Goal: Task Accomplishment & Management: Complete application form

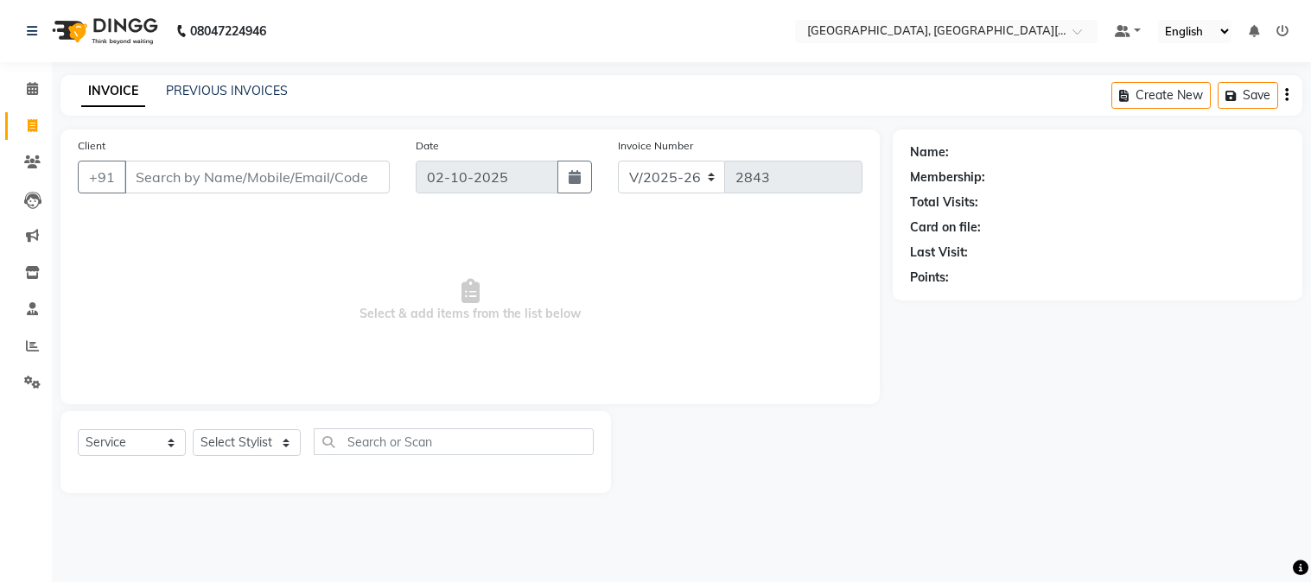
select select "4884"
select select "service"
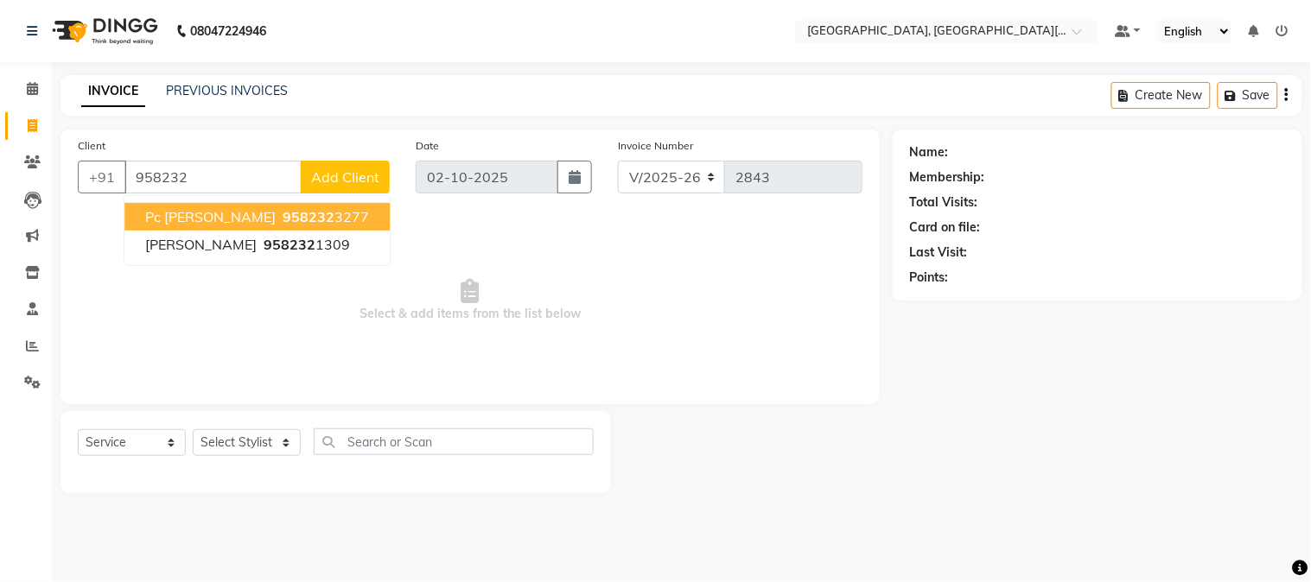
click at [279, 213] on ngb-highlight "958232 3277" at bounding box center [324, 216] width 90 height 17
type input "9582323277"
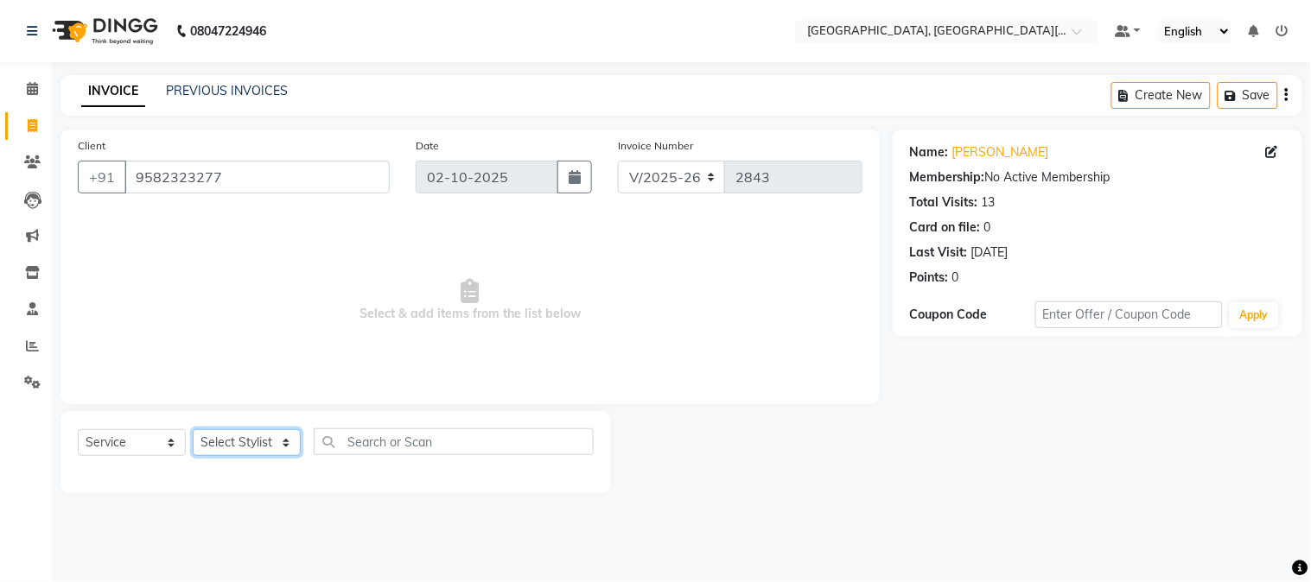
click at [226, 445] on select "Select Stylist [PERSON_NAME] [PERSON_NAME] GAURAV gulshan [PERSON_NAME] Manager…" at bounding box center [247, 442] width 108 height 27
select select "89451"
click at [193, 430] on select "Select Stylist [PERSON_NAME] [PERSON_NAME] GAURAV gulshan [PERSON_NAME] Manager…" at bounding box center [247, 442] width 108 height 27
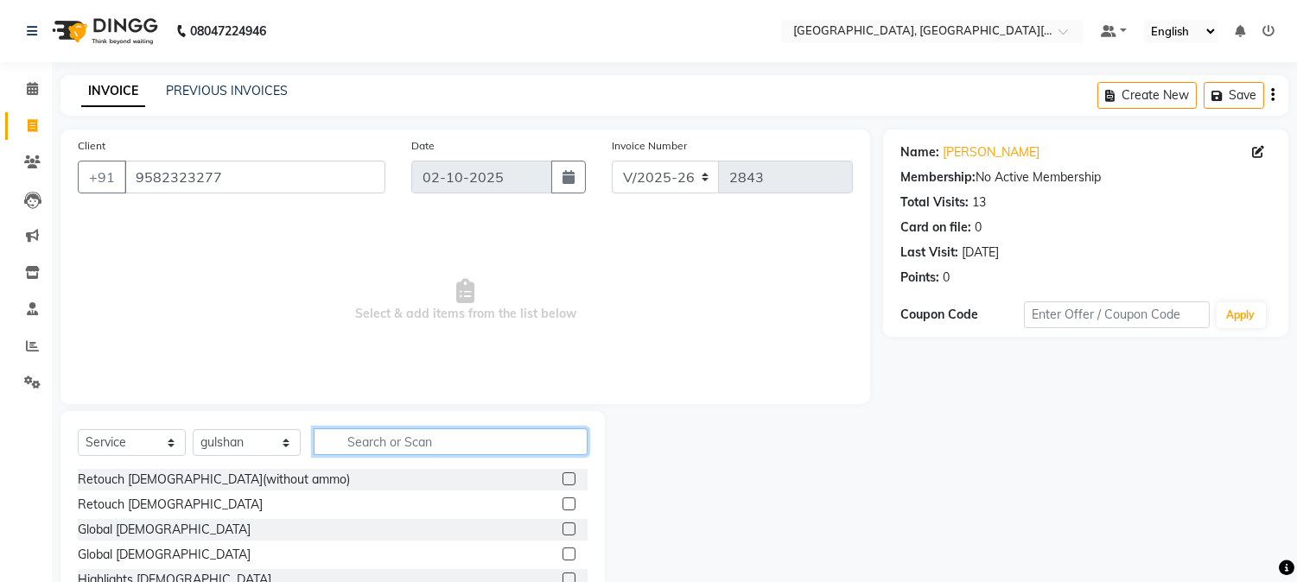
click at [413, 451] on input "text" at bounding box center [451, 442] width 274 height 27
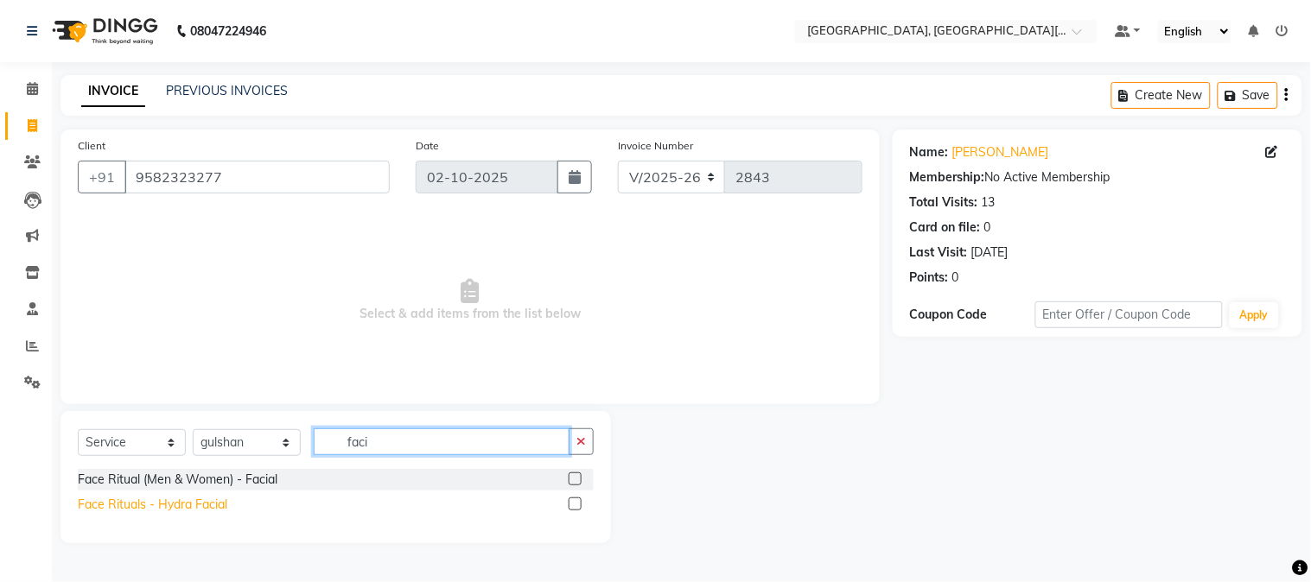
type input "faci"
click at [201, 503] on div "Face Rituals - Hydra Facial" at bounding box center [152, 505] width 149 height 18
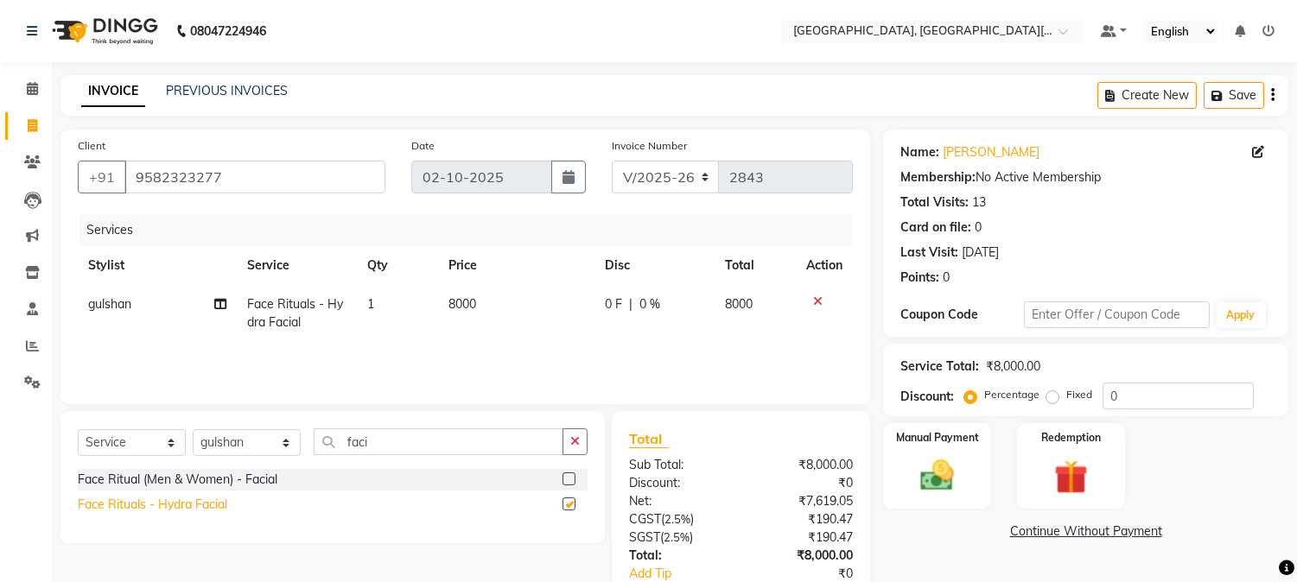
checkbox input "false"
click at [563, 334] on td "8000" at bounding box center [516, 313] width 156 height 57
select select "89451"
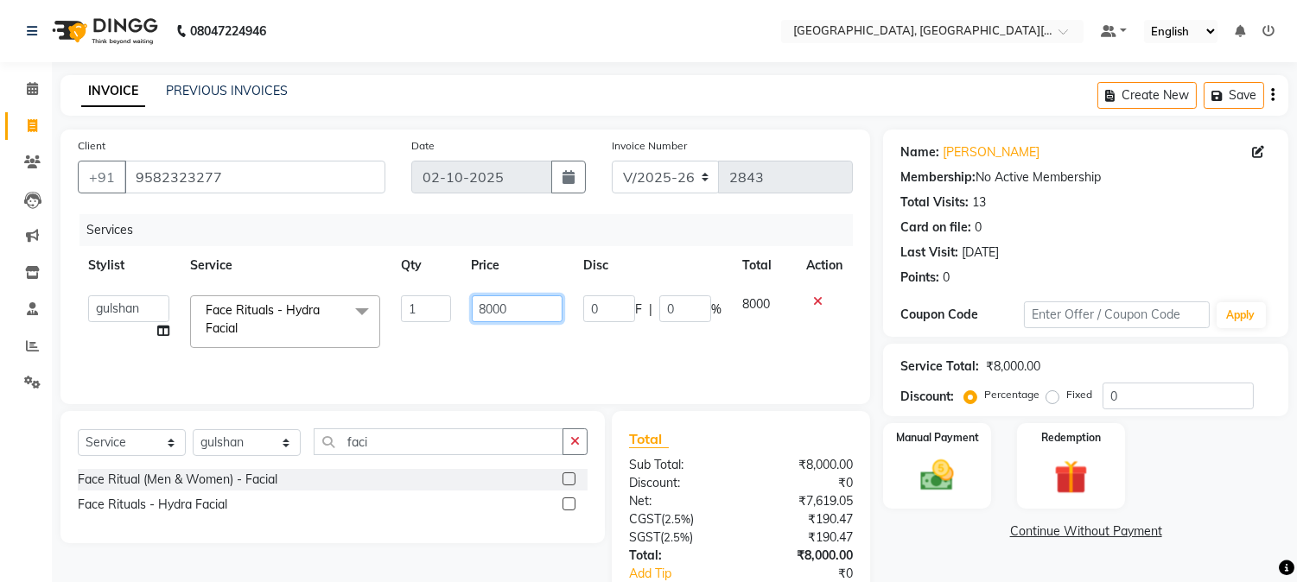
click at [525, 299] on input "8000" at bounding box center [517, 309] width 91 height 27
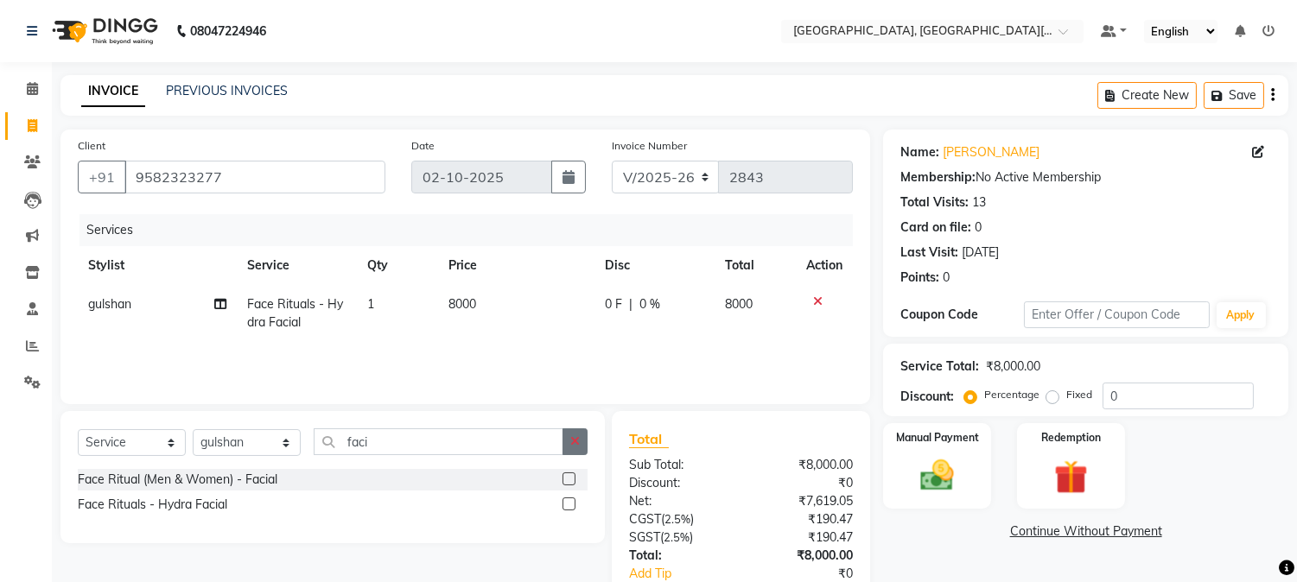
click at [568, 446] on button "button" at bounding box center [575, 442] width 25 height 27
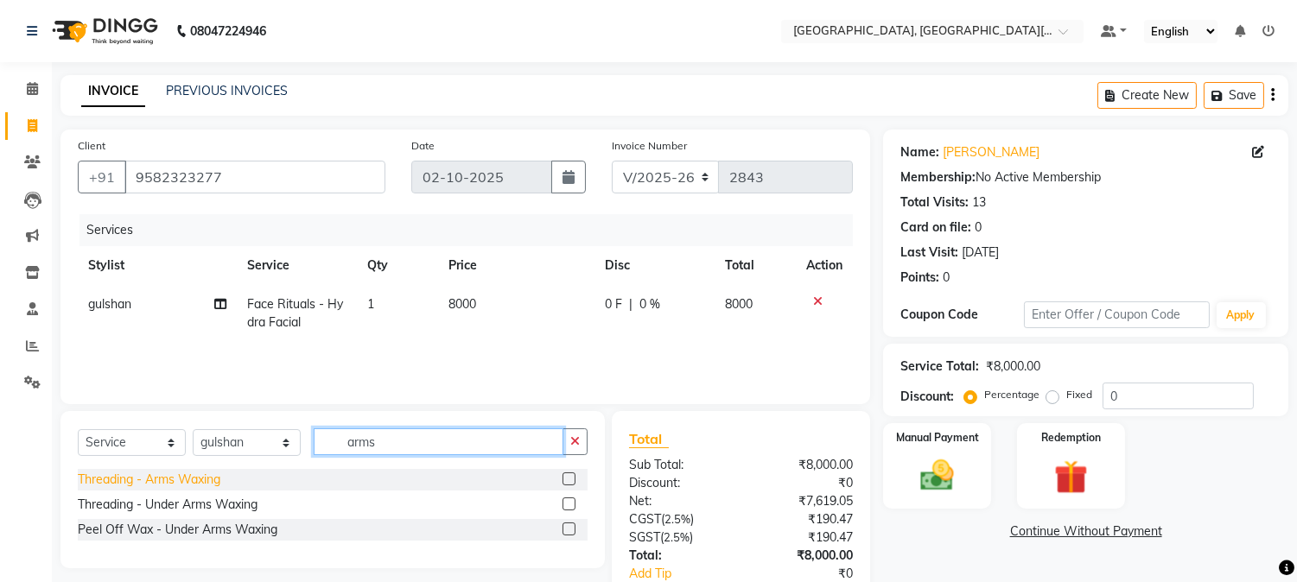
type input "arms"
click at [186, 476] on div "Threading - Arms Waxing" at bounding box center [149, 480] width 143 height 18
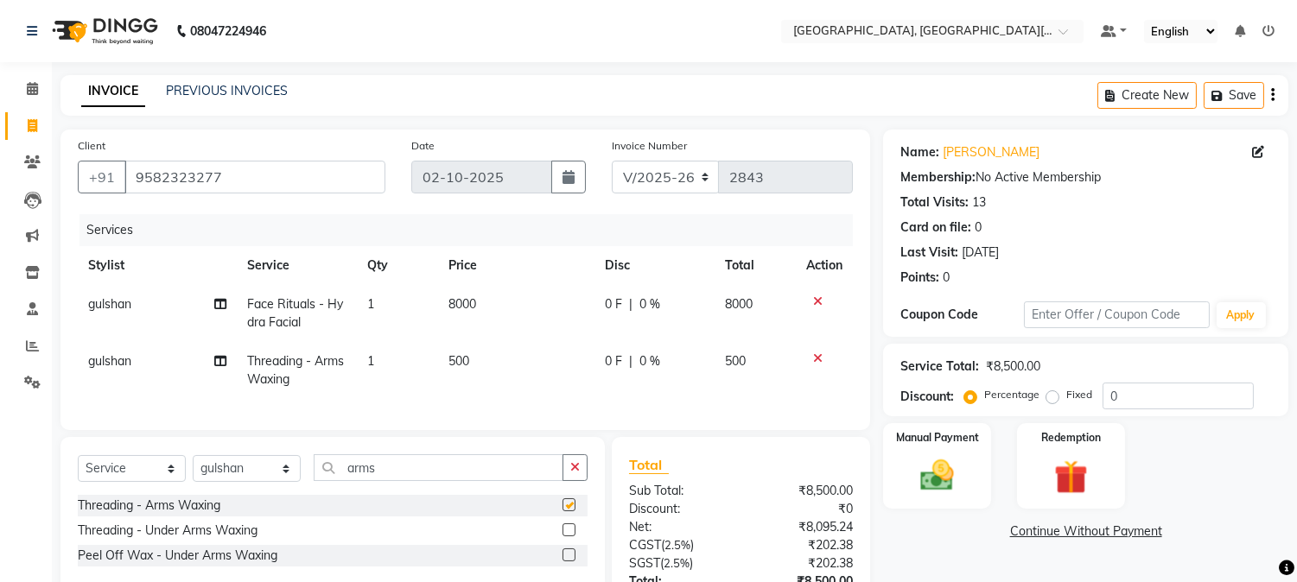
checkbox input "false"
click at [175, 540] on div "Threading - Under Arms Waxing" at bounding box center [168, 531] width 180 height 18
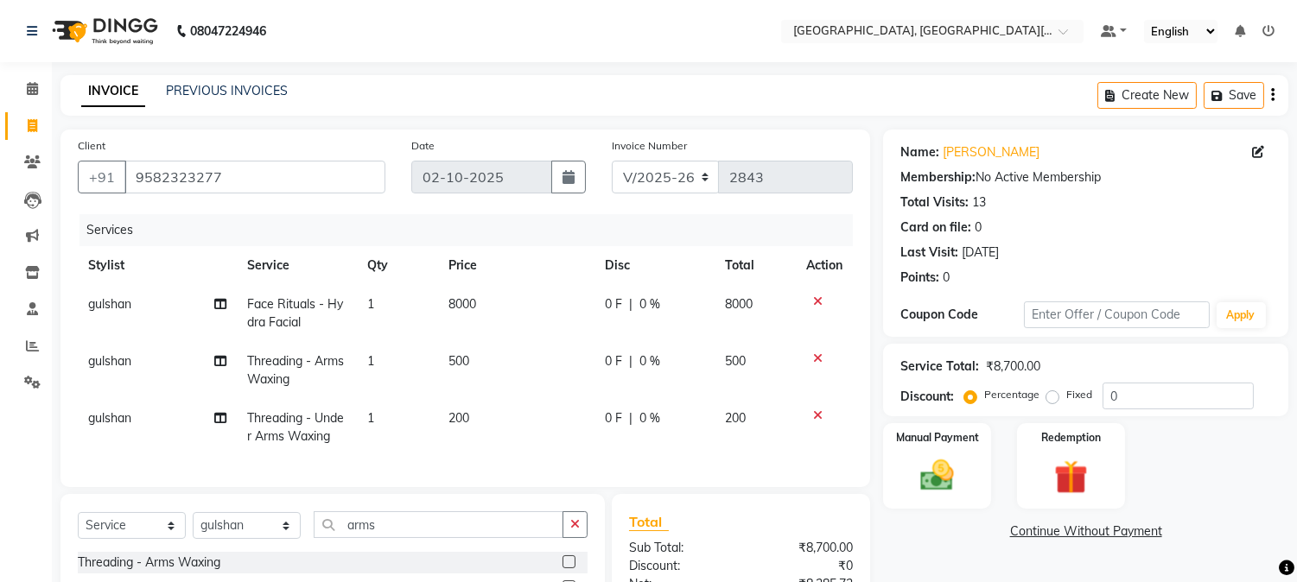
checkbox input "false"
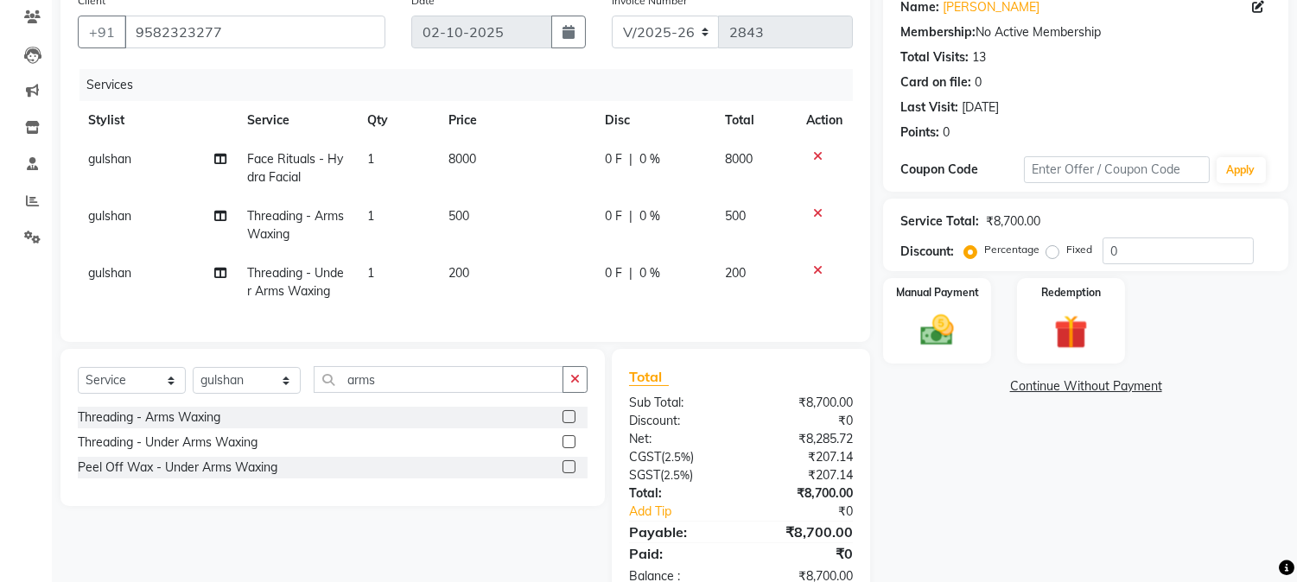
scroll to position [206, 0]
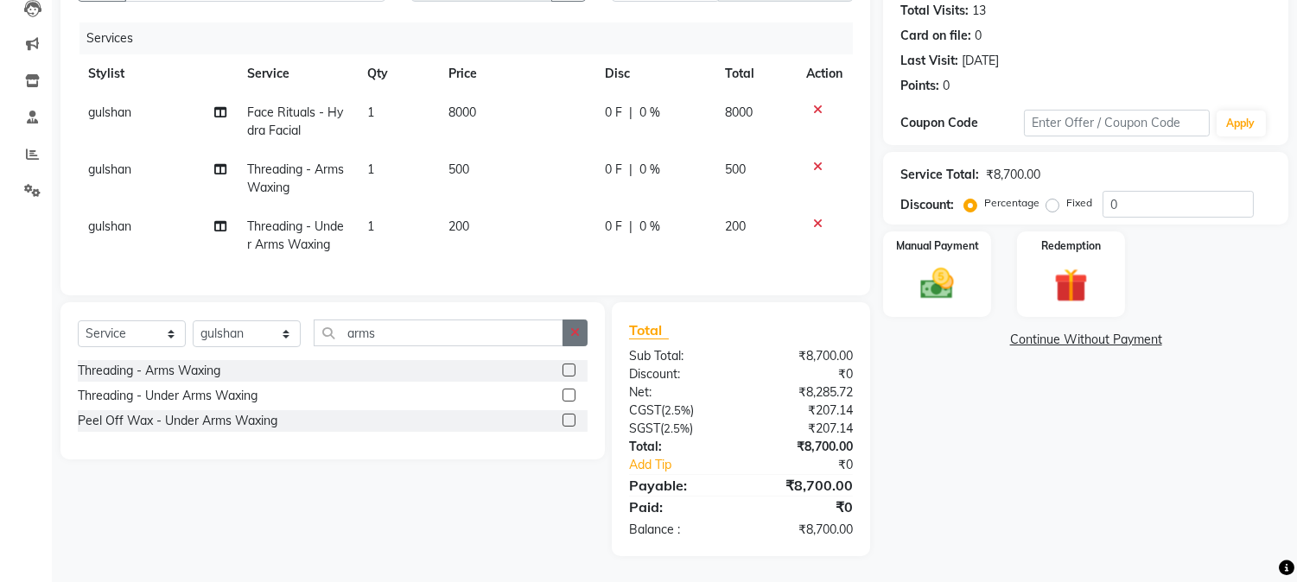
click at [575, 333] on icon "button" at bounding box center [575, 333] width 10 height 12
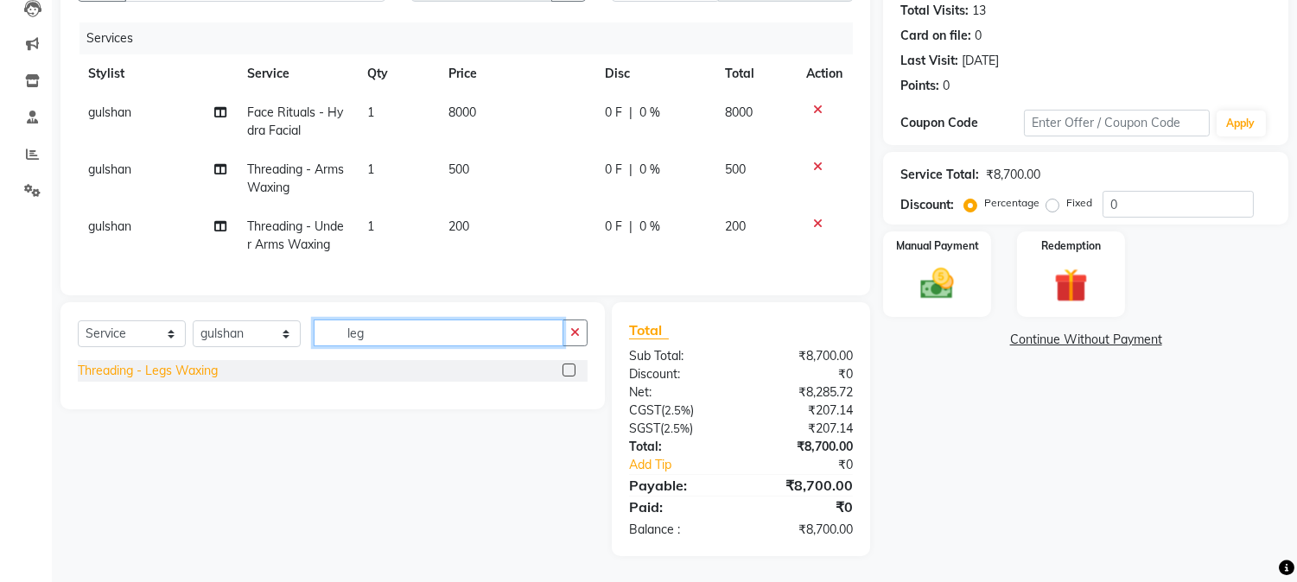
type input "leg"
click at [175, 376] on div "Threading - Legs Waxing" at bounding box center [148, 371] width 140 height 18
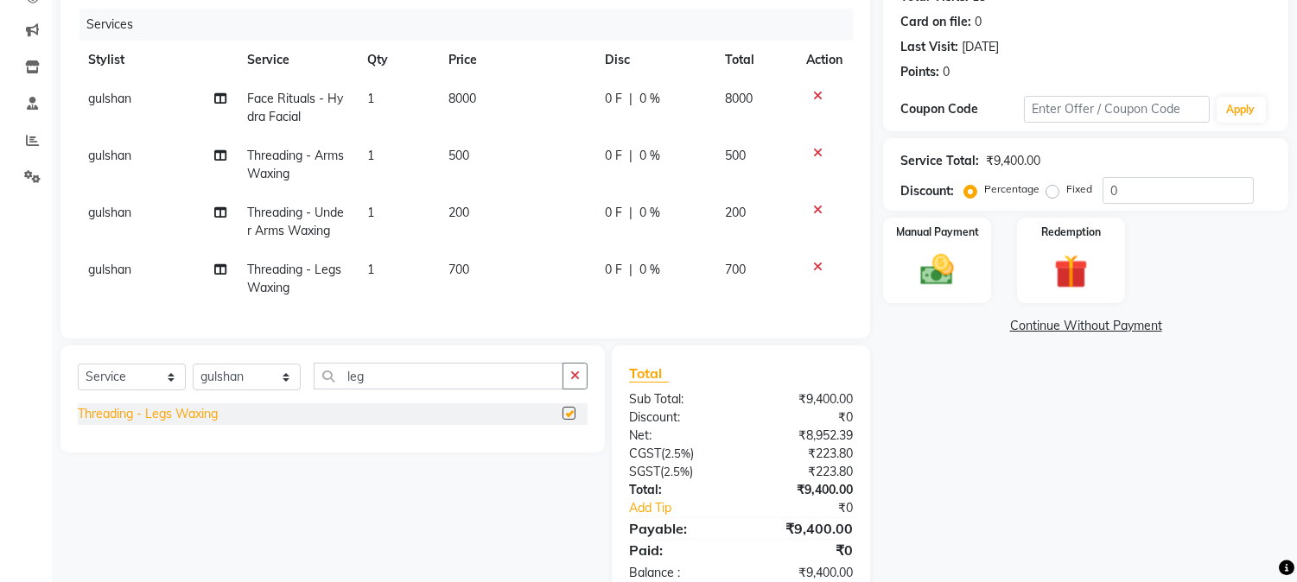
checkbox input "false"
click at [547, 95] on td "8000" at bounding box center [516, 107] width 156 height 57
select select "89451"
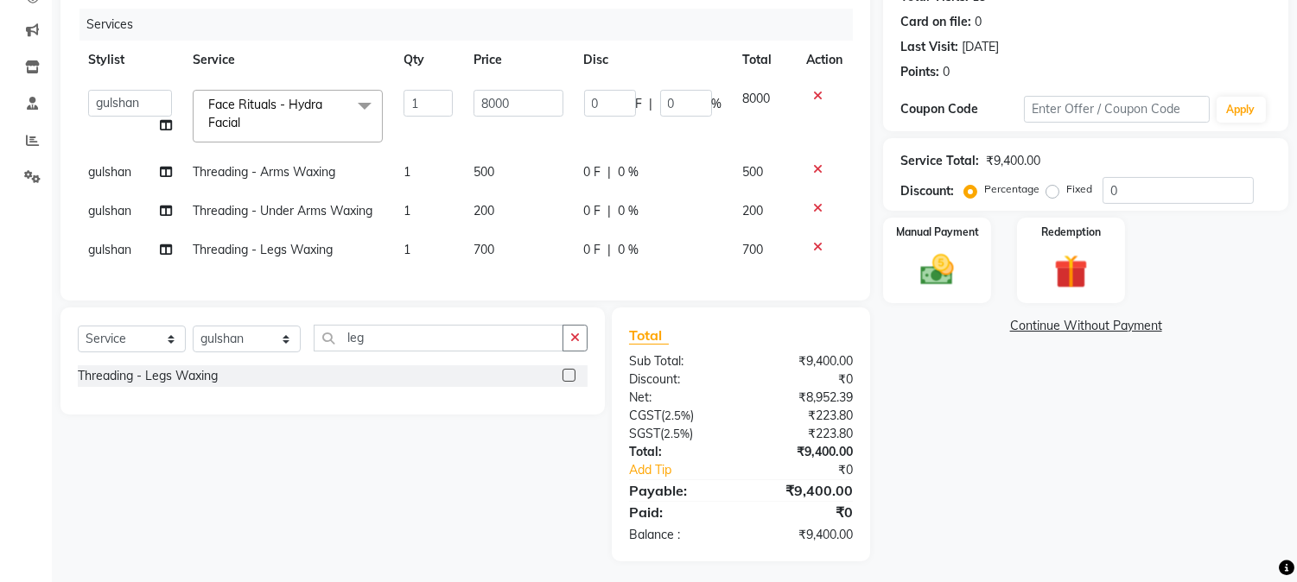
click at [547, 95] on input "8000" at bounding box center [519, 103] width 90 height 27
type input "8"
type input "3000"
click at [529, 137] on tbody "[PERSON_NAME] [PERSON_NAME] GAURAV gulshan [PERSON_NAME] Manager [PERSON_NAME] …" at bounding box center [465, 174] width 775 height 190
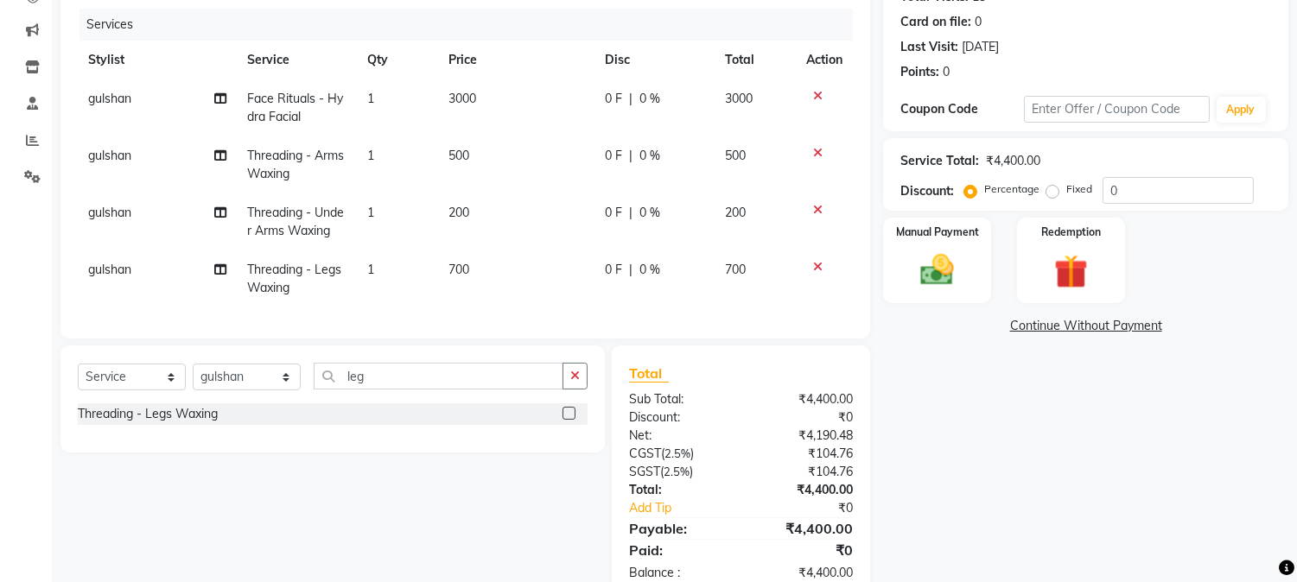
click at [501, 275] on td "700" at bounding box center [516, 279] width 156 height 57
select select "89451"
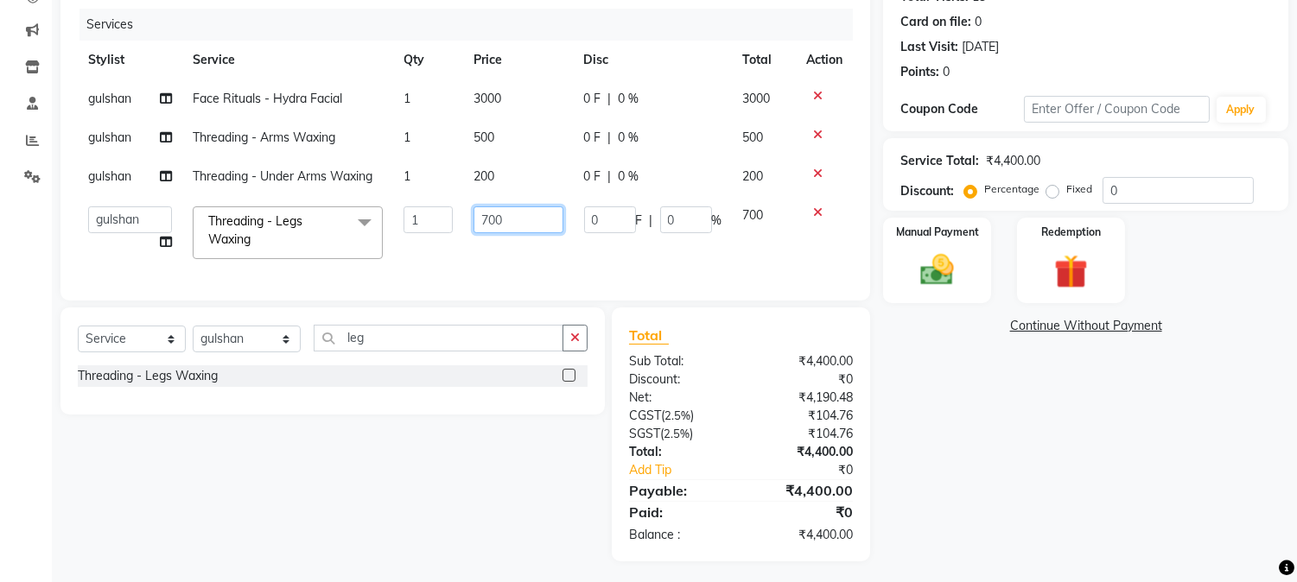
click at [503, 223] on input "700" at bounding box center [519, 220] width 90 height 27
type input "7"
type input "500"
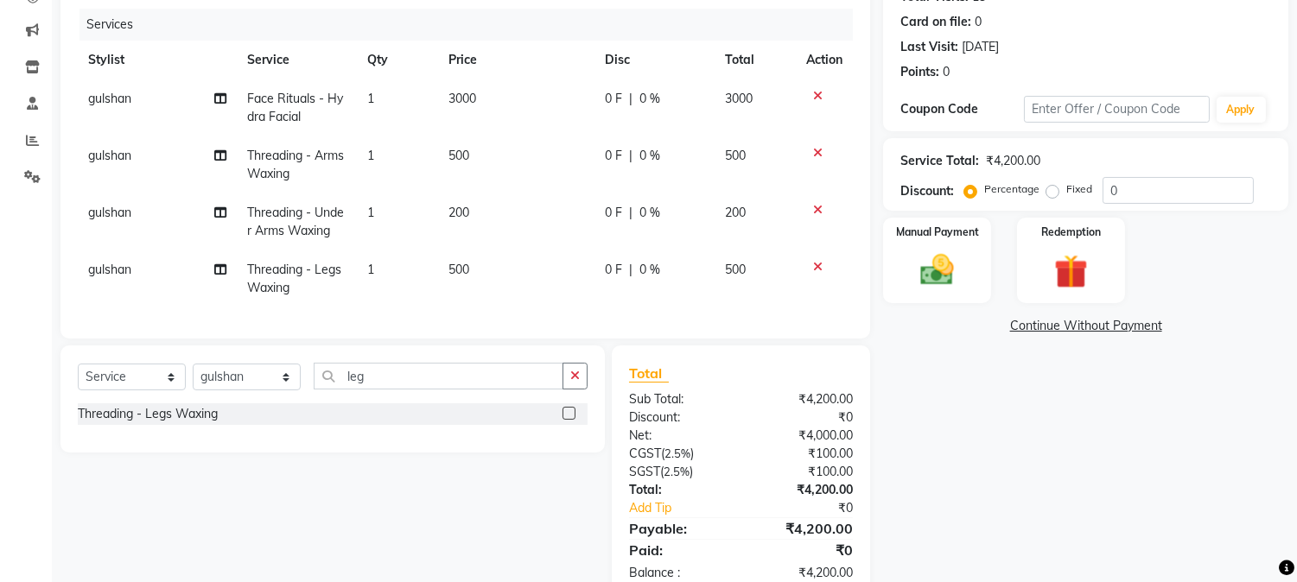
click at [521, 251] on td "500" at bounding box center [516, 279] width 156 height 57
select select "89451"
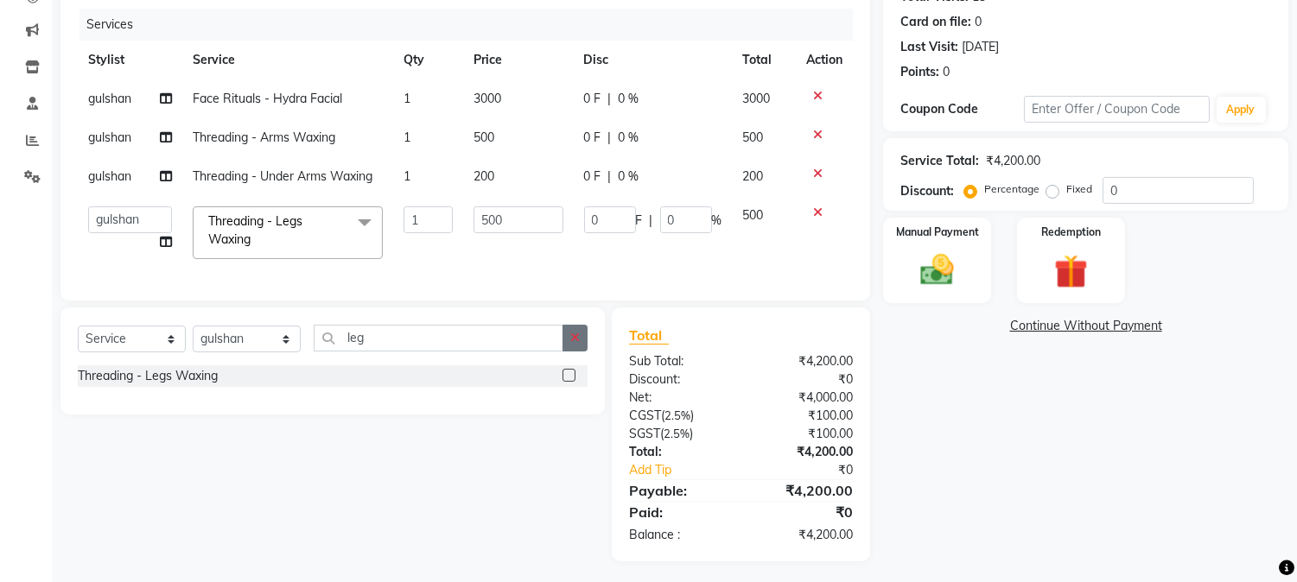
click at [571, 344] on icon "button" at bounding box center [575, 338] width 10 height 12
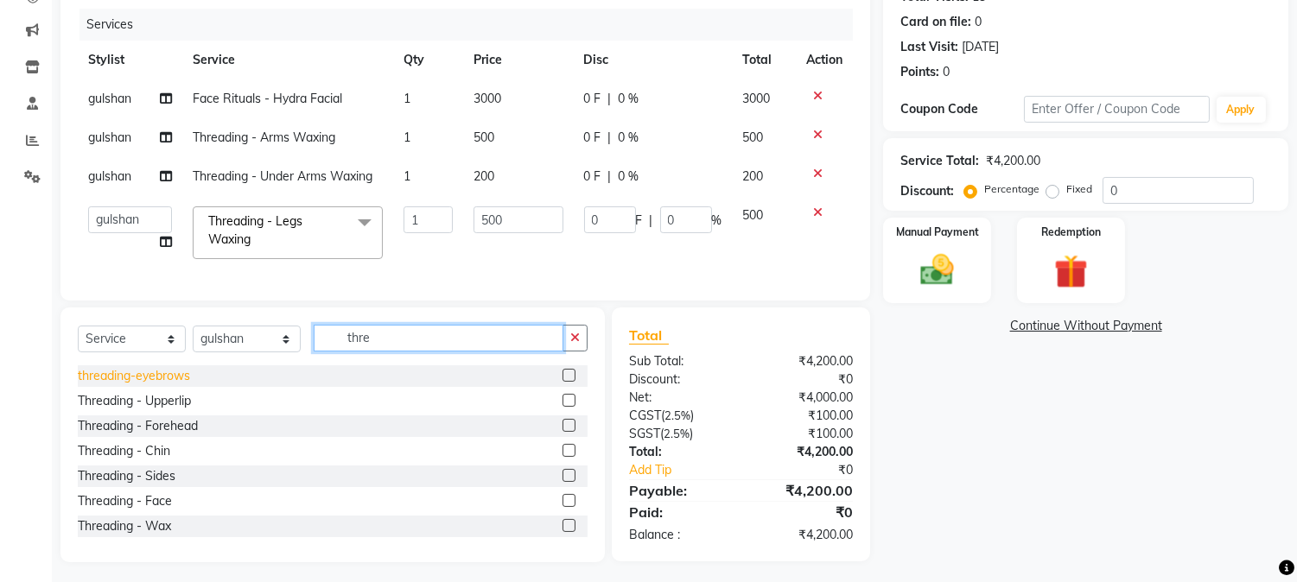
type input "thre"
click at [162, 385] on div "threading-eyebrows" at bounding box center [134, 376] width 112 height 18
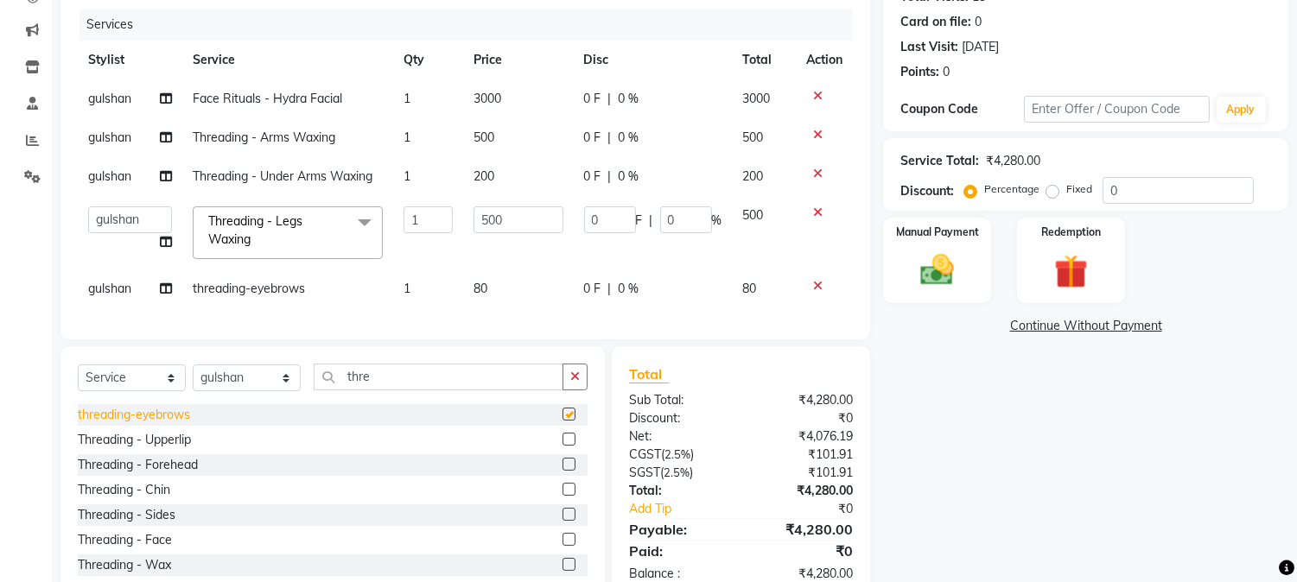
checkbox input "false"
click at [160, 449] on div "Threading - Upperlip" at bounding box center [134, 440] width 113 height 18
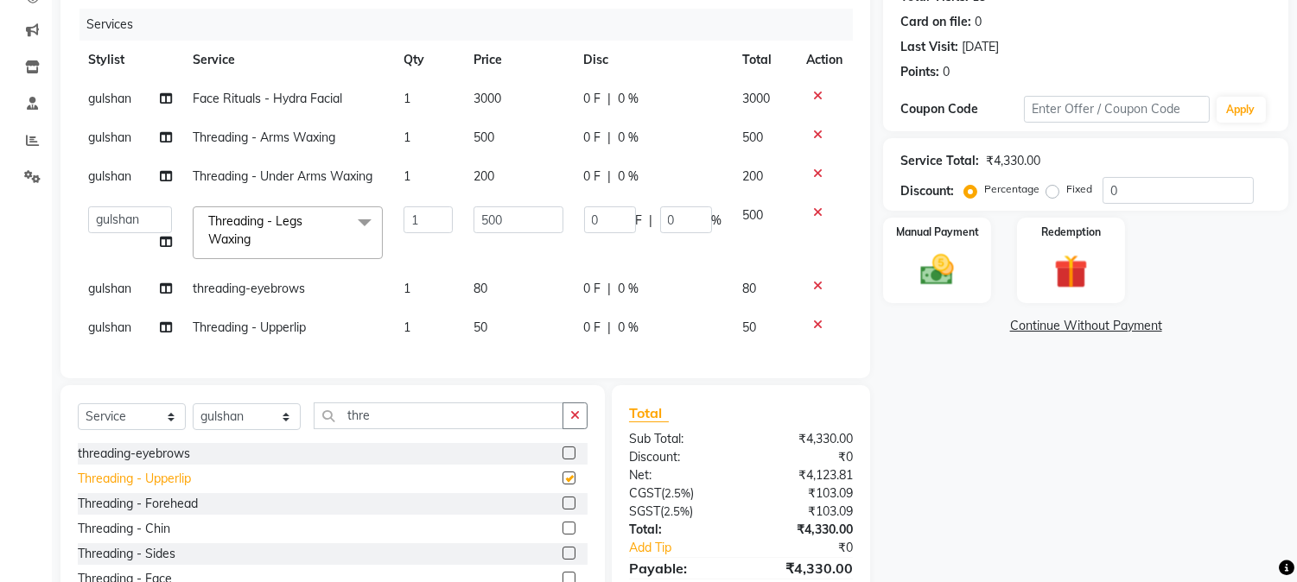
checkbox input "false"
click at [537, 282] on td "80" at bounding box center [518, 289] width 111 height 39
select select "89451"
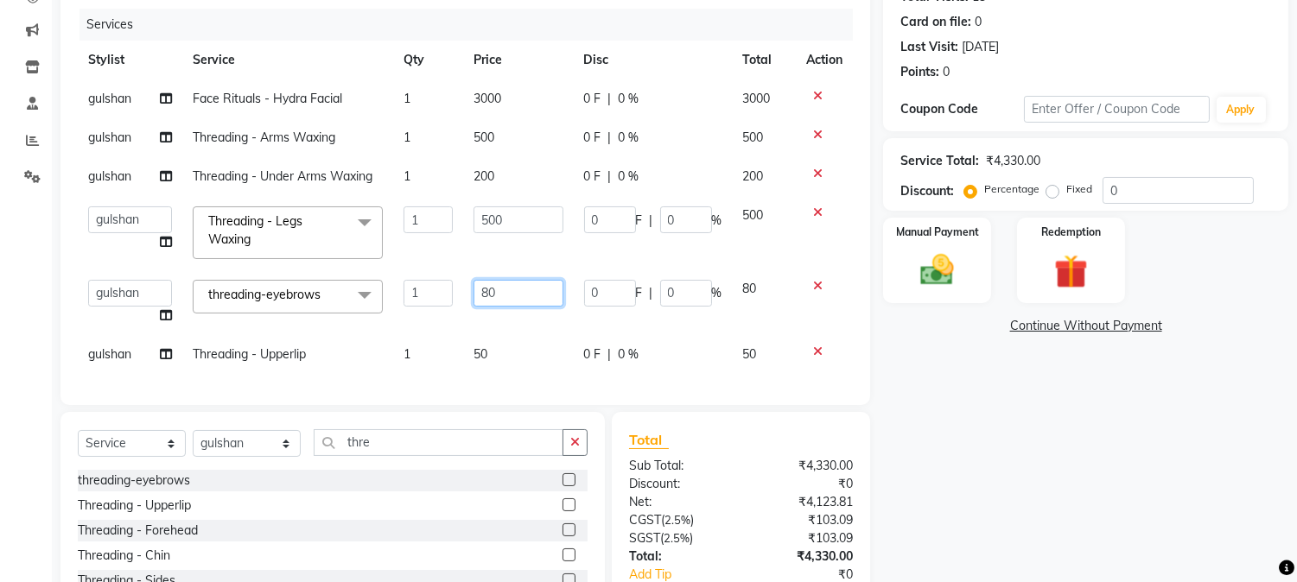
click at [532, 289] on input "80" at bounding box center [519, 293] width 90 height 27
type input "8"
type input "1"
type input "50"
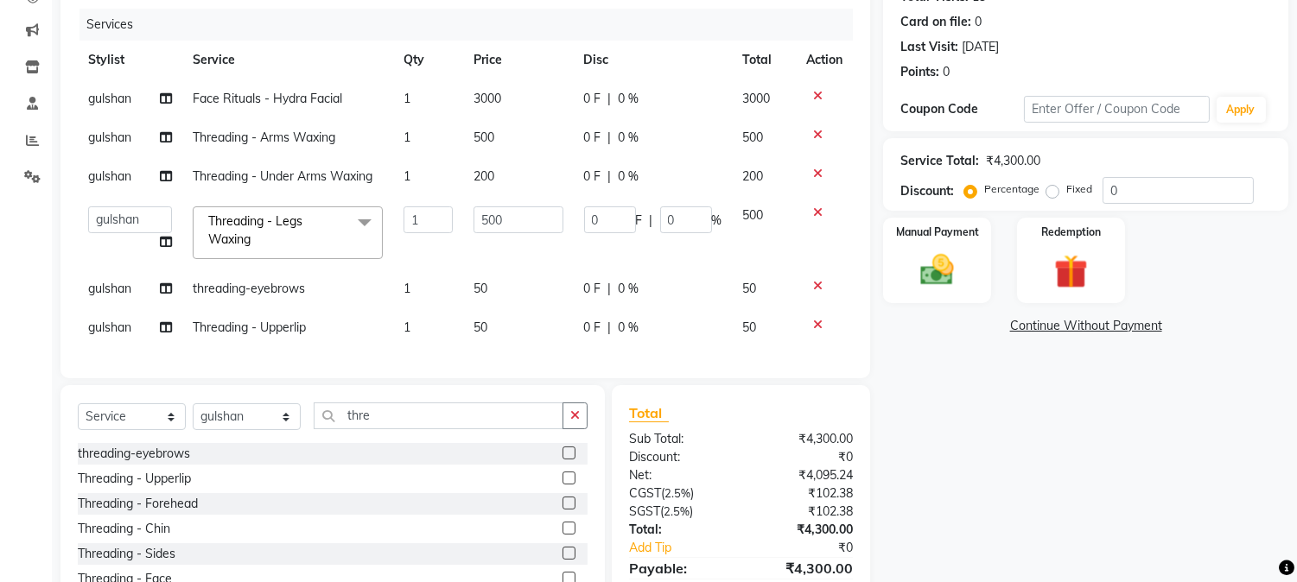
click at [540, 323] on tbody "gulshan Face Rituals - Hydra Facial 1 3000 0 F | 0 % 3000 gulshan Threading - A…" at bounding box center [465, 213] width 775 height 268
click at [914, 280] on img at bounding box center [937, 271] width 57 height 41
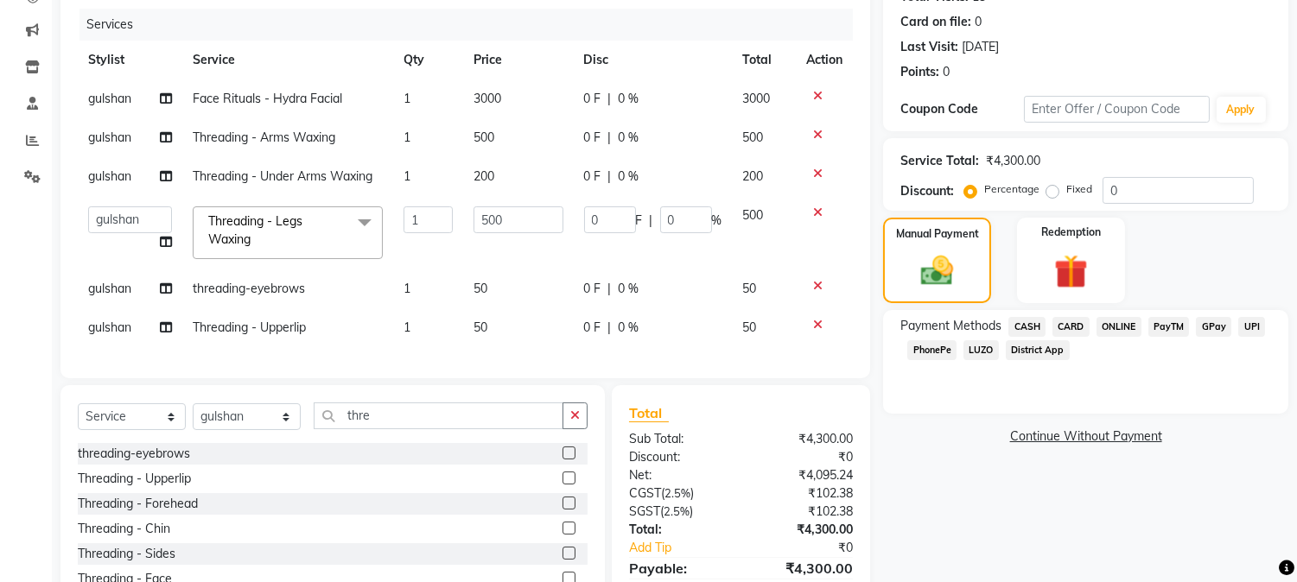
click at [1250, 322] on span "UPI" at bounding box center [1251, 327] width 27 height 20
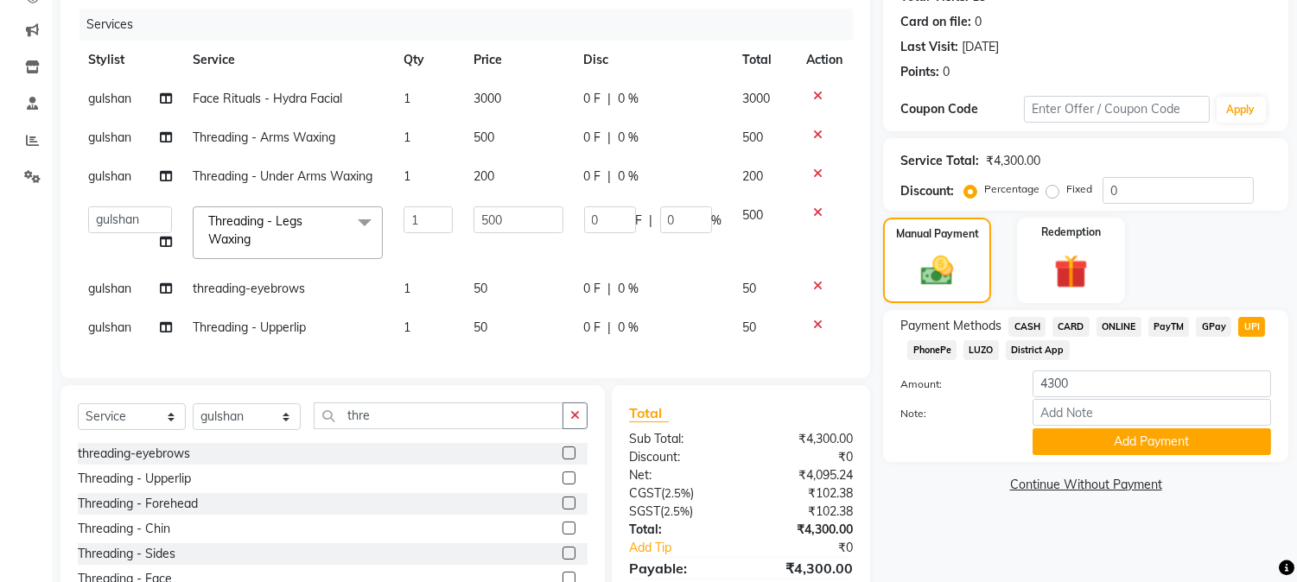
scroll to position [303, 0]
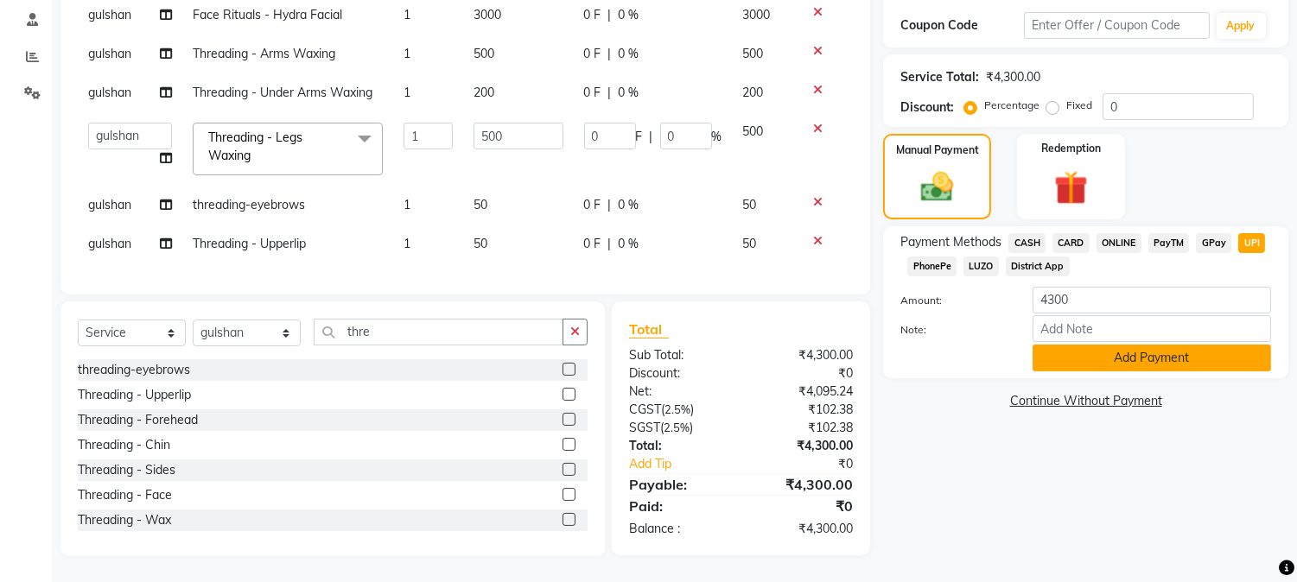
click at [1116, 351] on button "Add Payment" at bounding box center [1152, 358] width 238 height 27
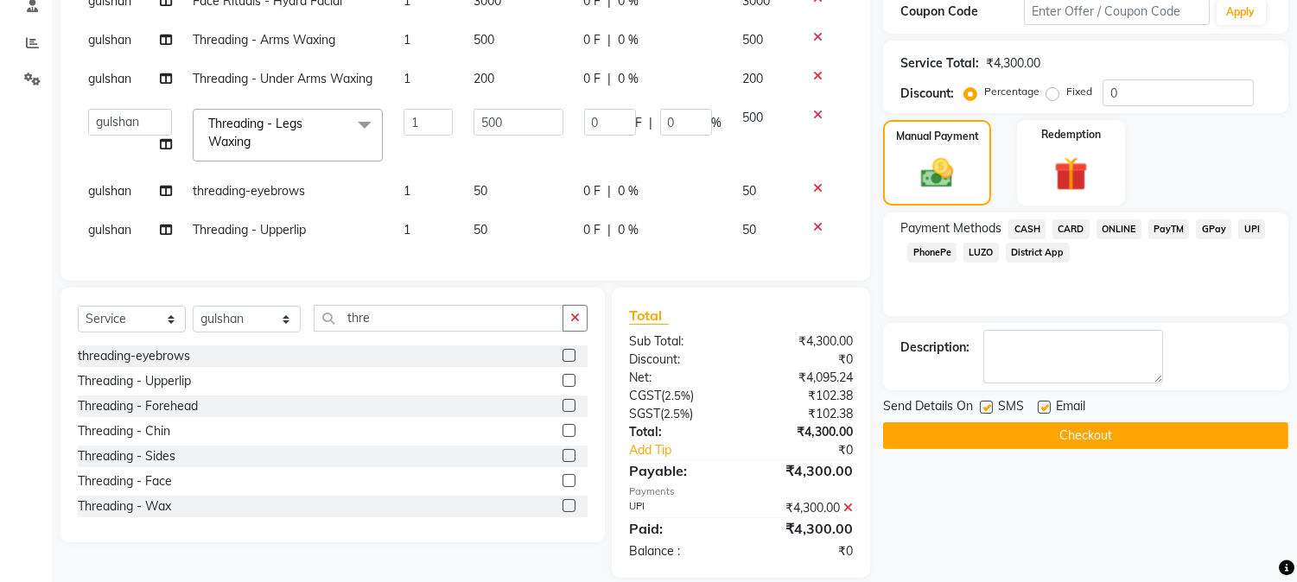
click at [1106, 442] on button "Checkout" at bounding box center [1085, 436] width 405 height 27
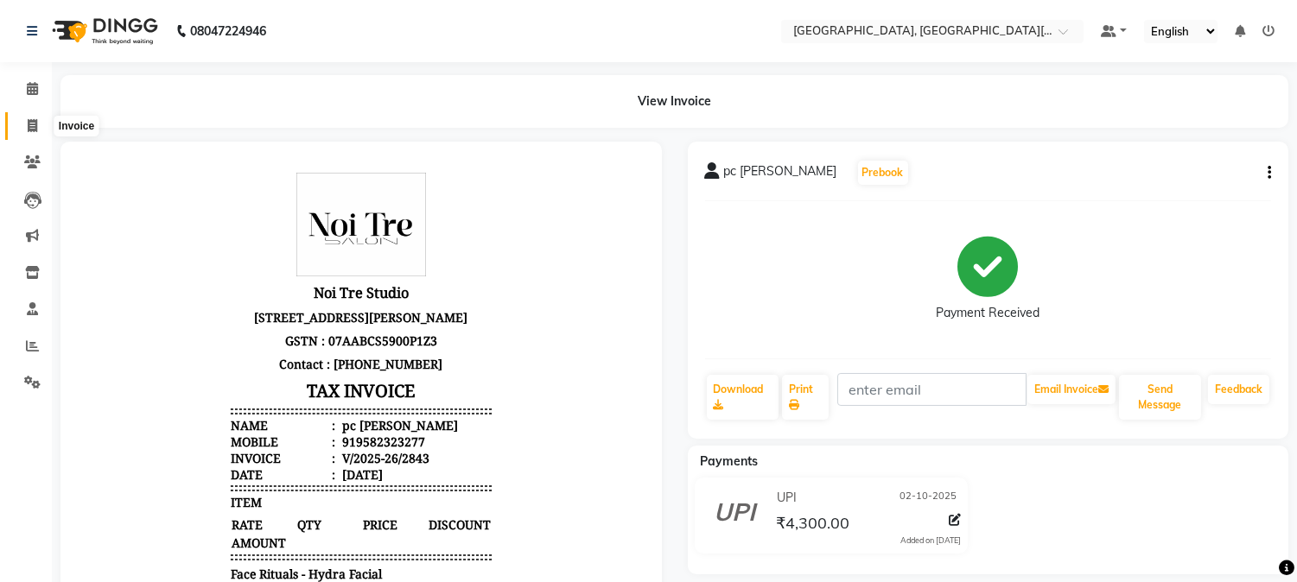
click at [35, 130] on icon at bounding box center [33, 125] width 10 height 13
select select "service"
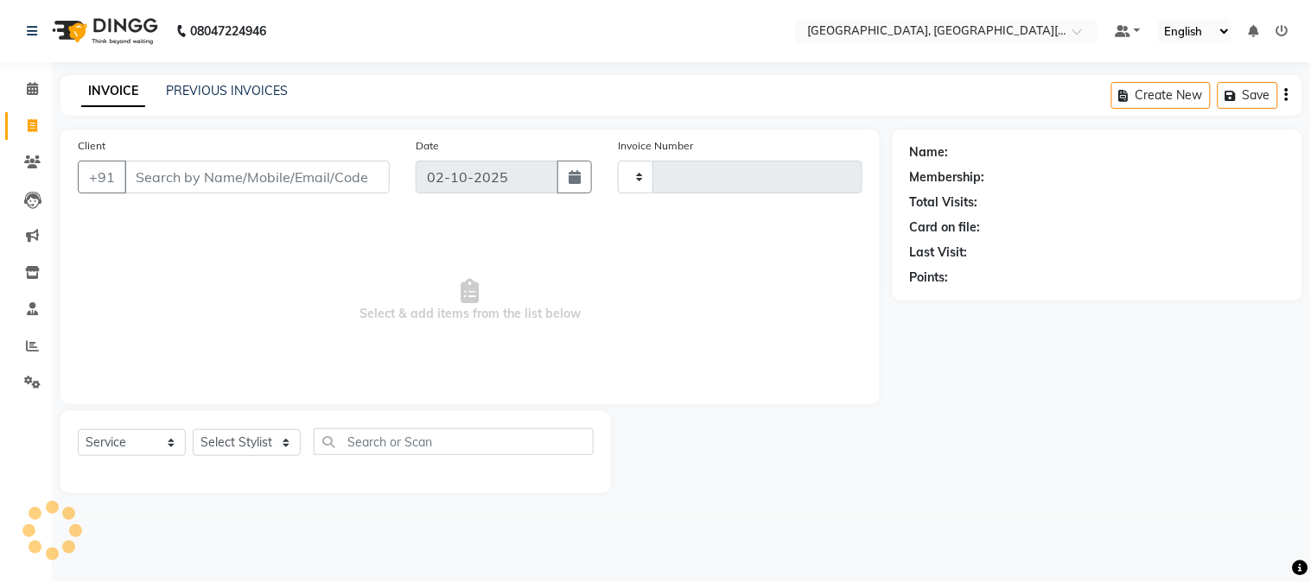
type input "2844"
select select "4884"
click at [225, 434] on select "Select Stylist [PERSON_NAME] [PERSON_NAME] GAURAV gulshan [PERSON_NAME] Manager…" at bounding box center [247, 442] width 108 height 27
select select "29623"
click at [193, 430] on select "Select Stylist [PERSON_NAME] [PERSON_NAME] GAURAV gulshan [PERSON_NAME] Manager…" at bounding box center [247, 442] width 108 height 27
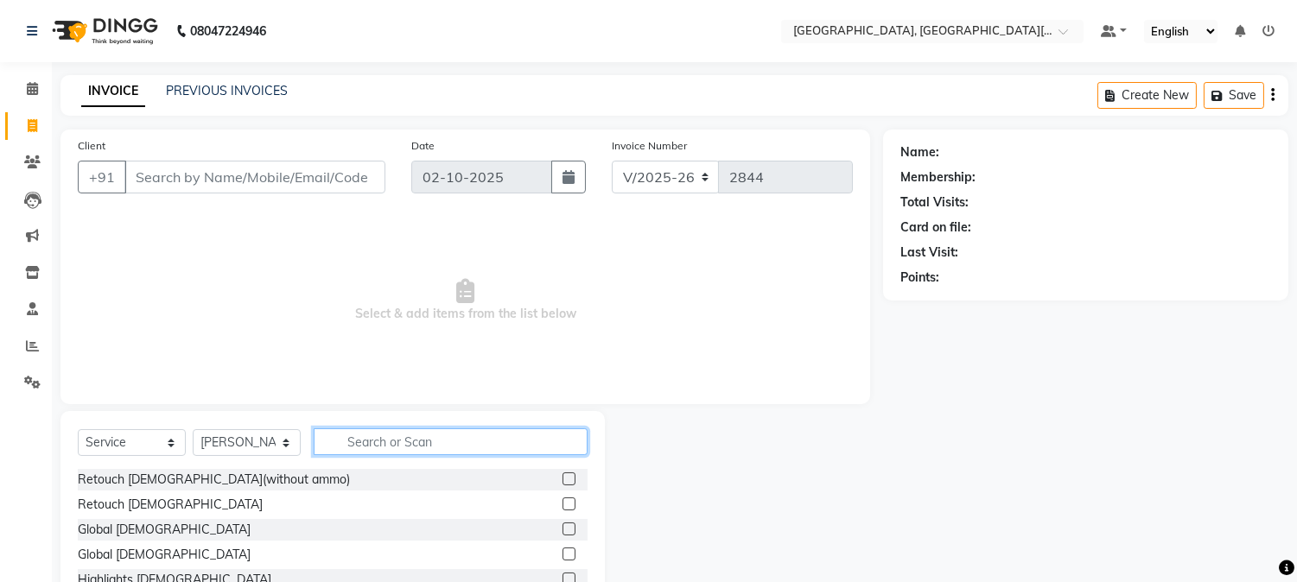
click at [389, 451] on input "text" at bounding box center [451, 442] width 274 height 27
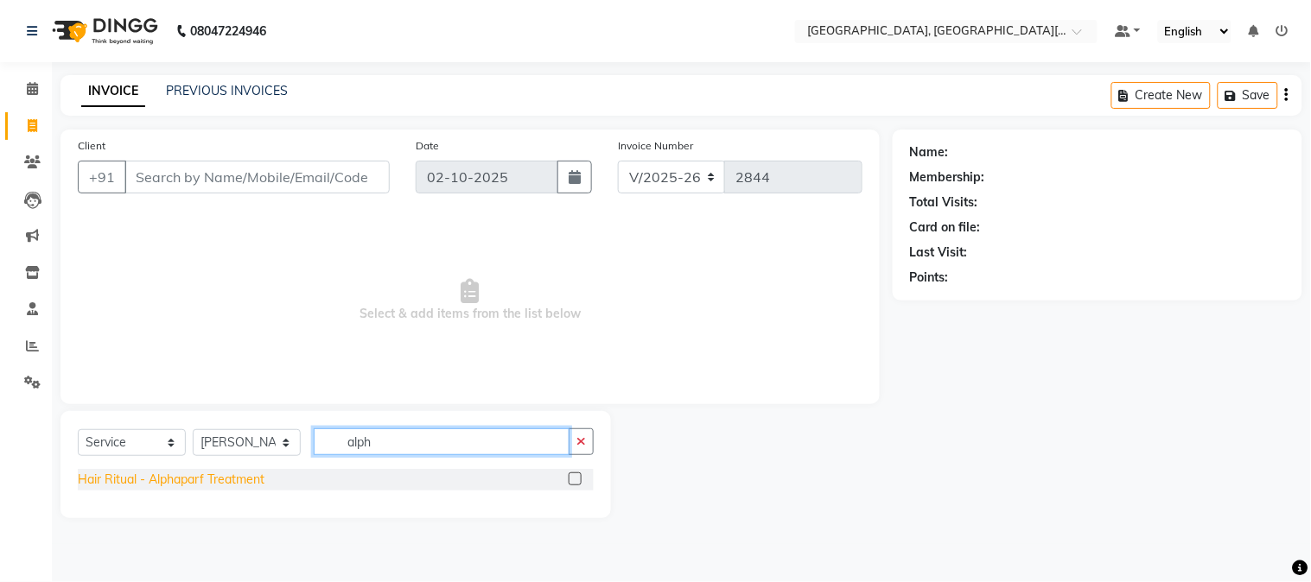
type input "alph"
click at [213, 480] on div "Hair Ritual - Alphaparf Treatment" at bounding box center [171, 480] width 187 height 18
checkbox input "false"
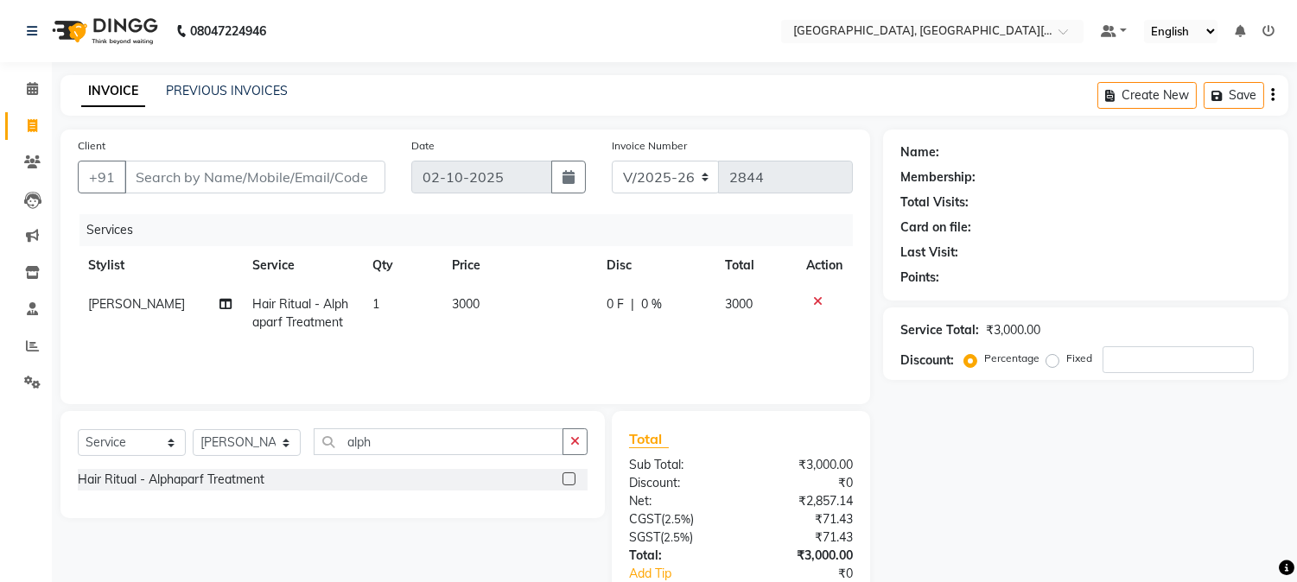
click at [516, 315] on td "3000" at bounding box center [519, 313] width 155 height 57
select select "29623"
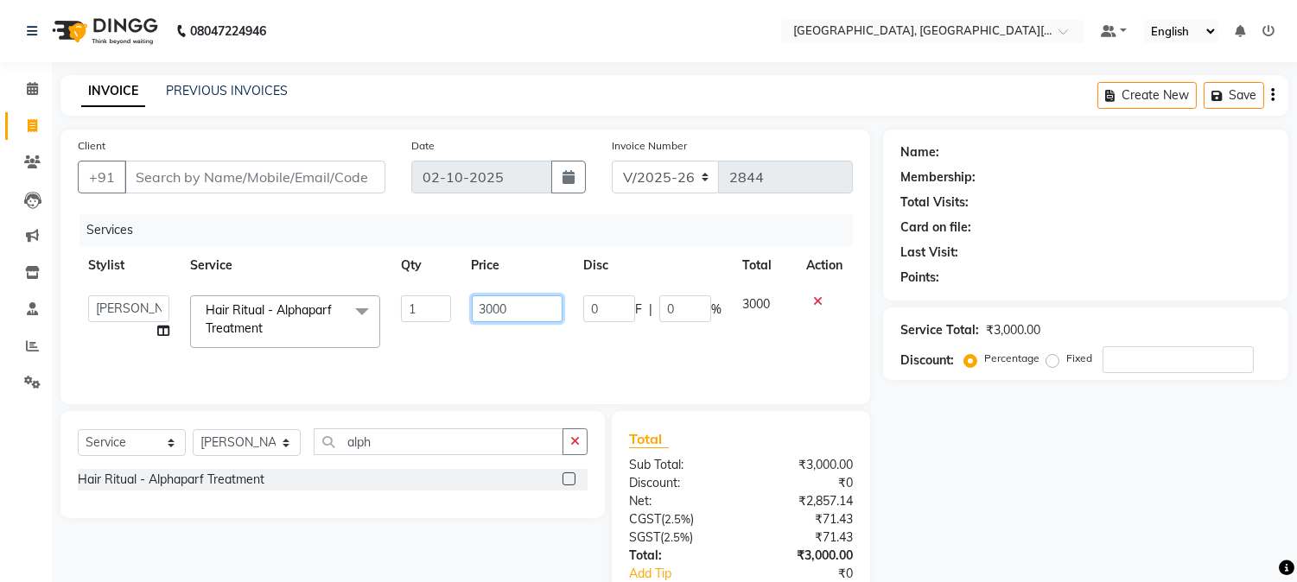
click at [518, 315] on input "3000" at bounding box center [517, 309] width 91 height 27
type input "3"
type input "2000"
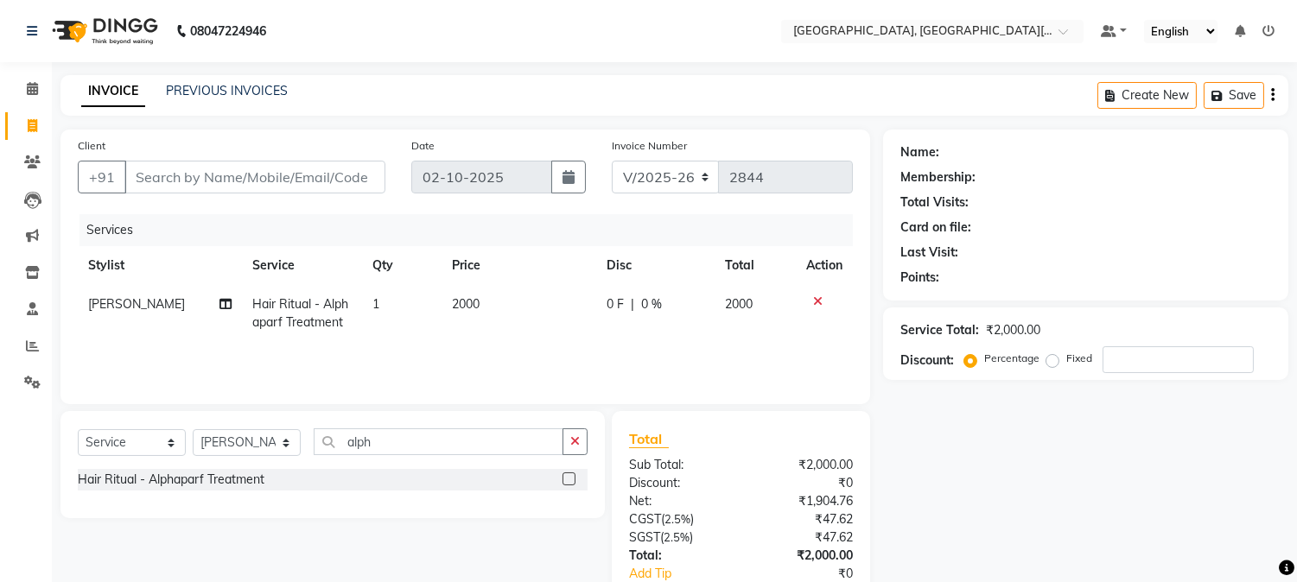
click at [515, 347] on div "Services Stylist Service Qty Price Disc Total Action [PERSON_NAME] Hair Ritual …" at bounding box center [465, 300] width 775 height 173
click at [270, 171] on input "Client" at bounding box center [254, 177] width 261 height 33
type input "8"
type input "0"
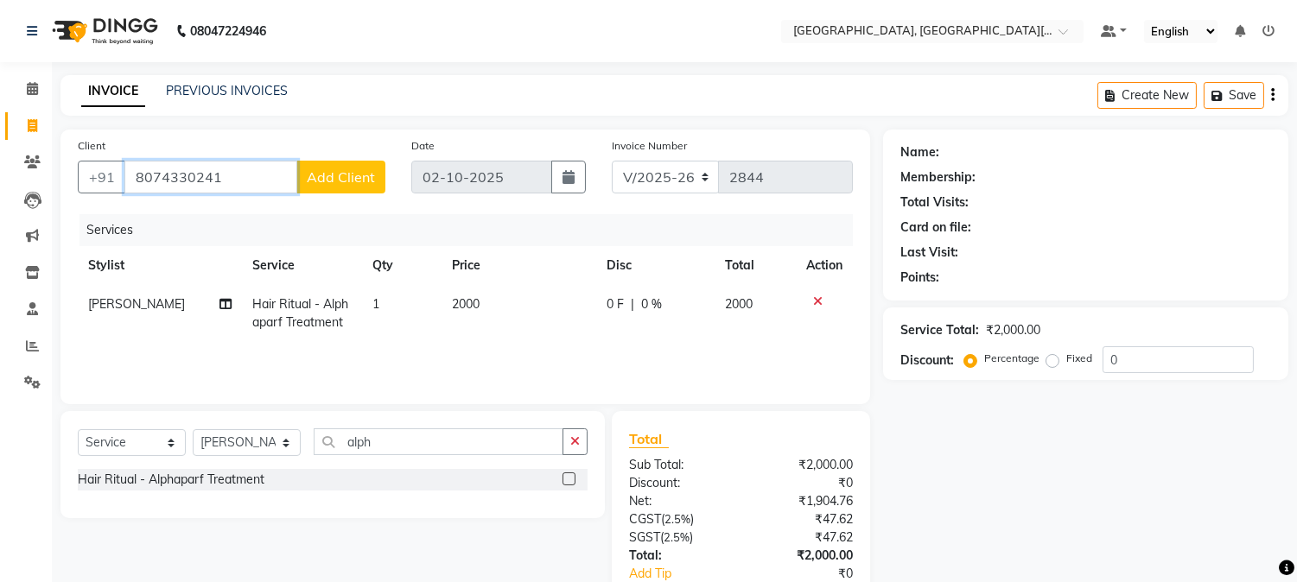
type input "8074330241"
click at [355, 179] on span "Add Client" at bounding box center [341, 177] width 68 height 17
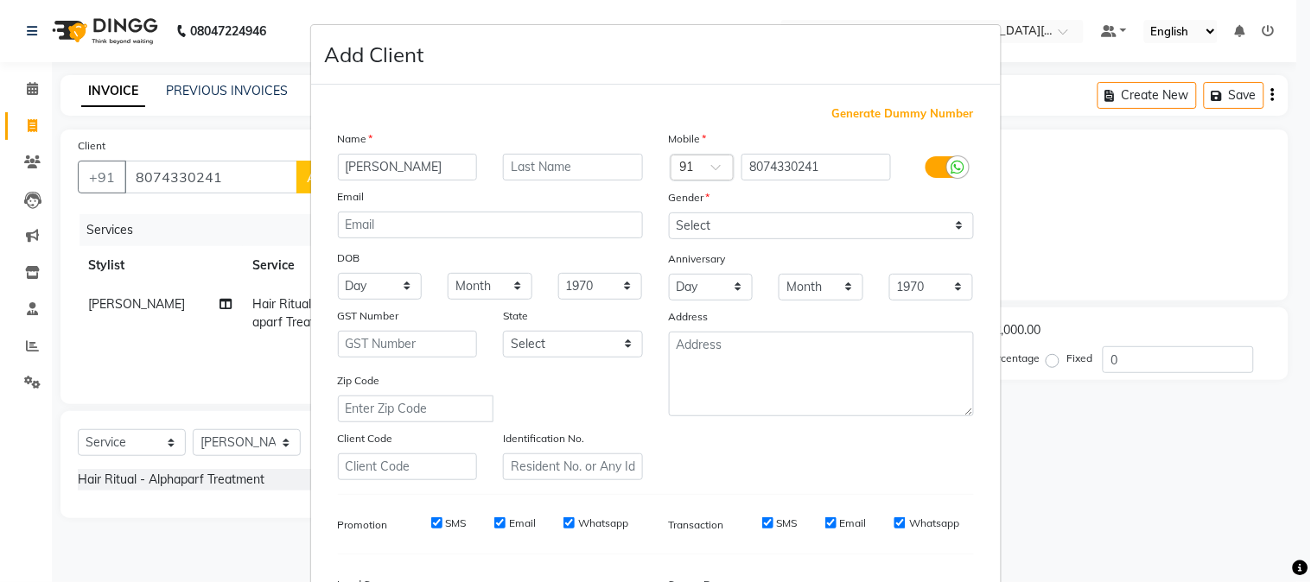
type input "[PERSON_NAME]"
click at [739, 227] on select "Select [DEMOGRAPHIC_DATA] [DEMOGRAPHIC_DATA] Other Prefer Not To Say" at bounding box center [821, 226] width 305 height 27
select select "[DEMOGRAPHIC_DATA]"
click at [669, 213] on select "Select [DEMOGRAPHIC_DATA] [DEMOGRAPHIC_DATA] Other Prefer Not To Say" at bounding box center [821, 226] width 305 height 27
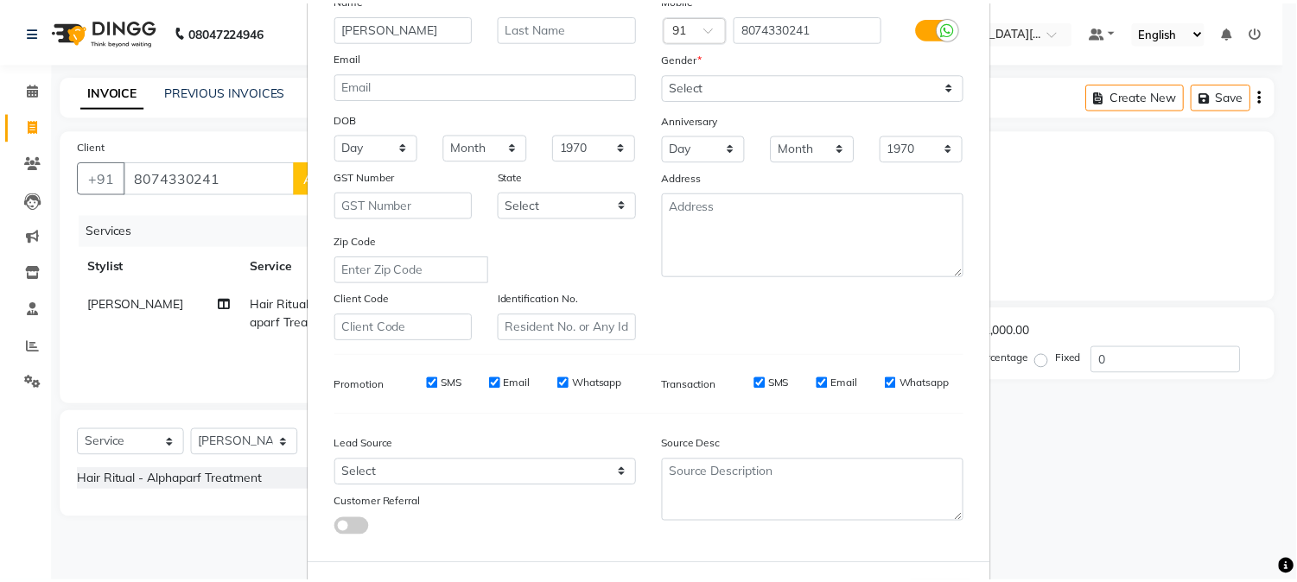
scroll to position [216, 0]
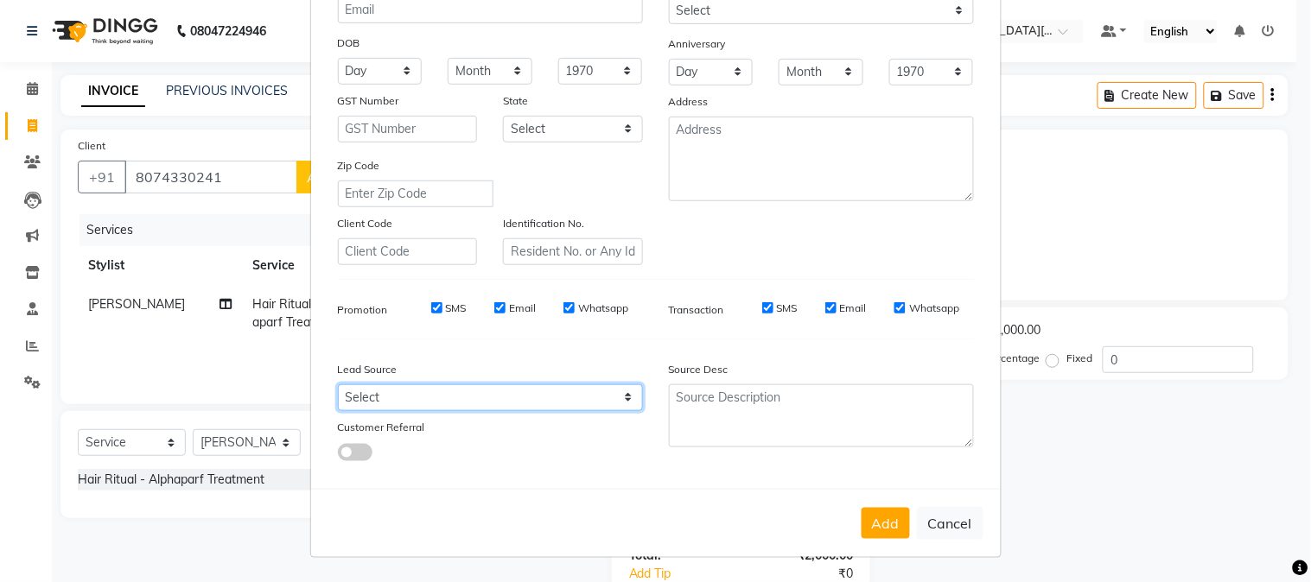
click at [543, 395] on select "Select Walk-in Referral Internet Friend Word of Mouth Advertisement Facebook Ju…" at bounding box center [490, 398] width 305 height 27
select select "32608"
click at [338, 385] on select "Select Walk-in Referral Internet Friend Word of Mouth Advertisement Facebook Ju…" at bounding box center [490, 398] width 305 height 27
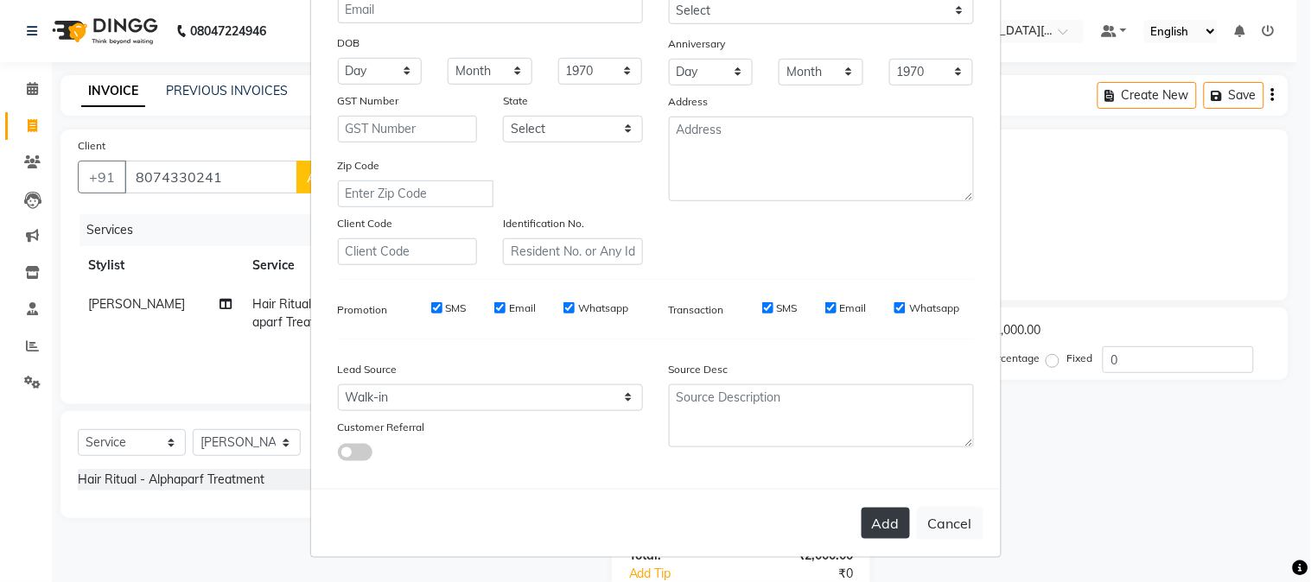
click at [877, 529] on button "Add" at bounding box center [886, 523] width 48 height 31
select select
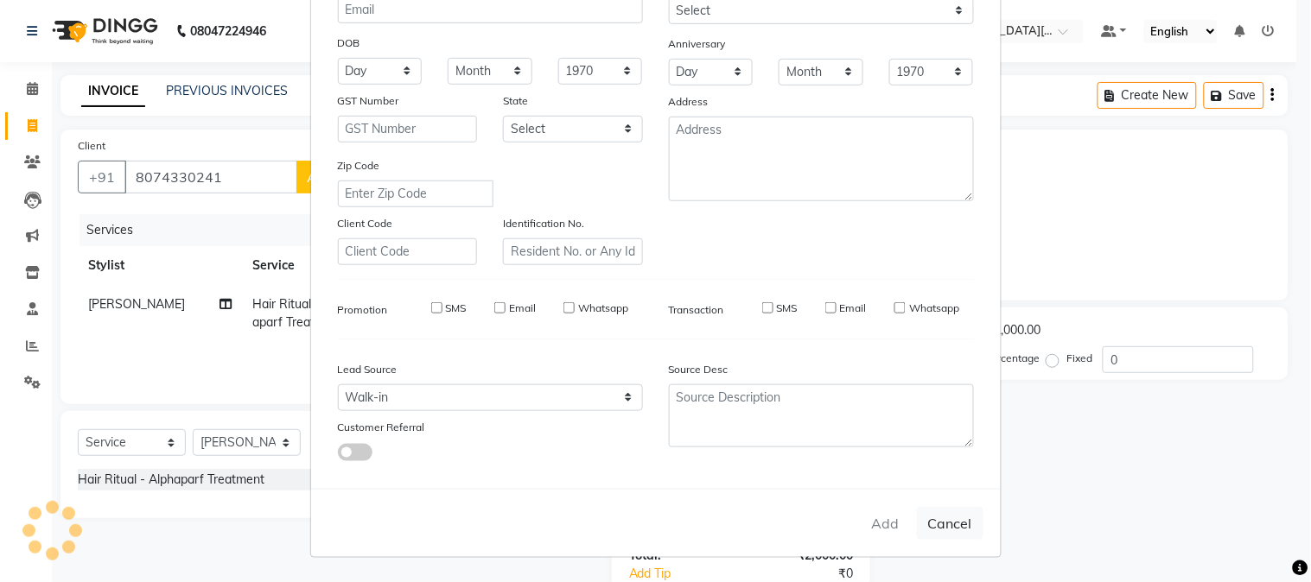
select select
checkbox input "false"
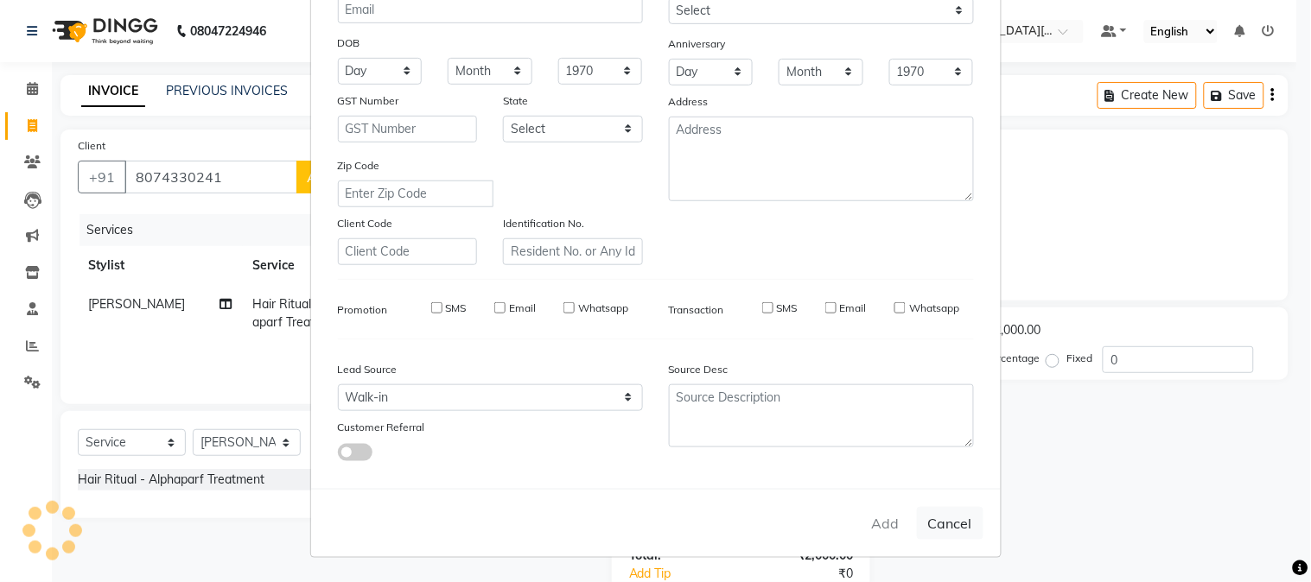
checkbox input "false"
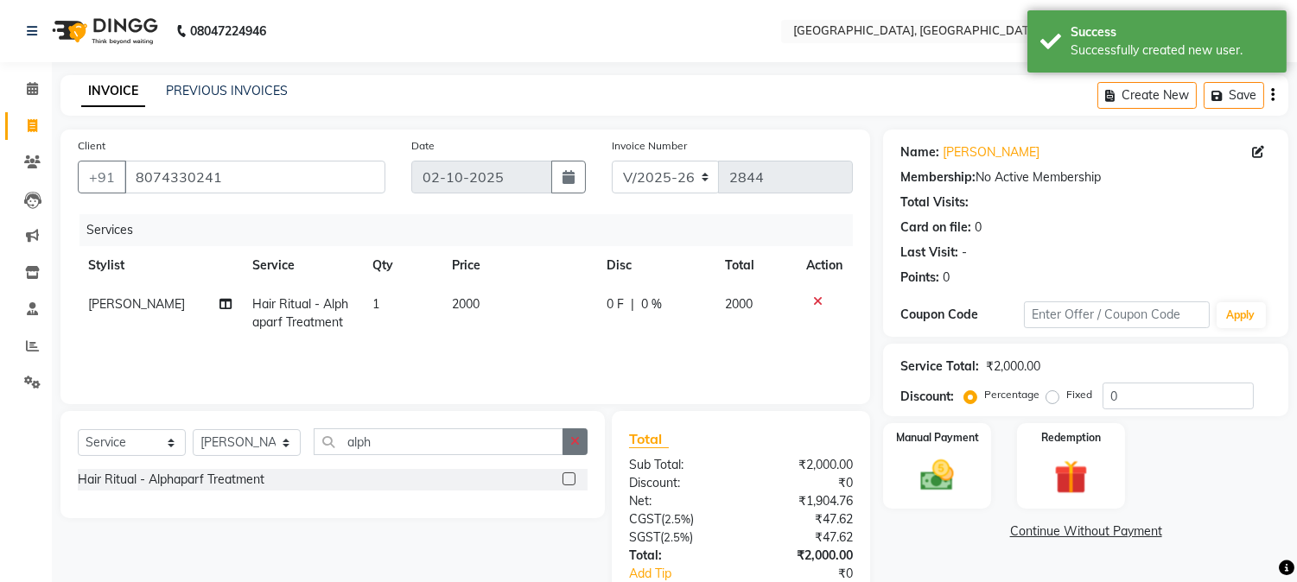
click at [579, 439] on icon "button" at bounding box center [575, 442] width 10 height 12
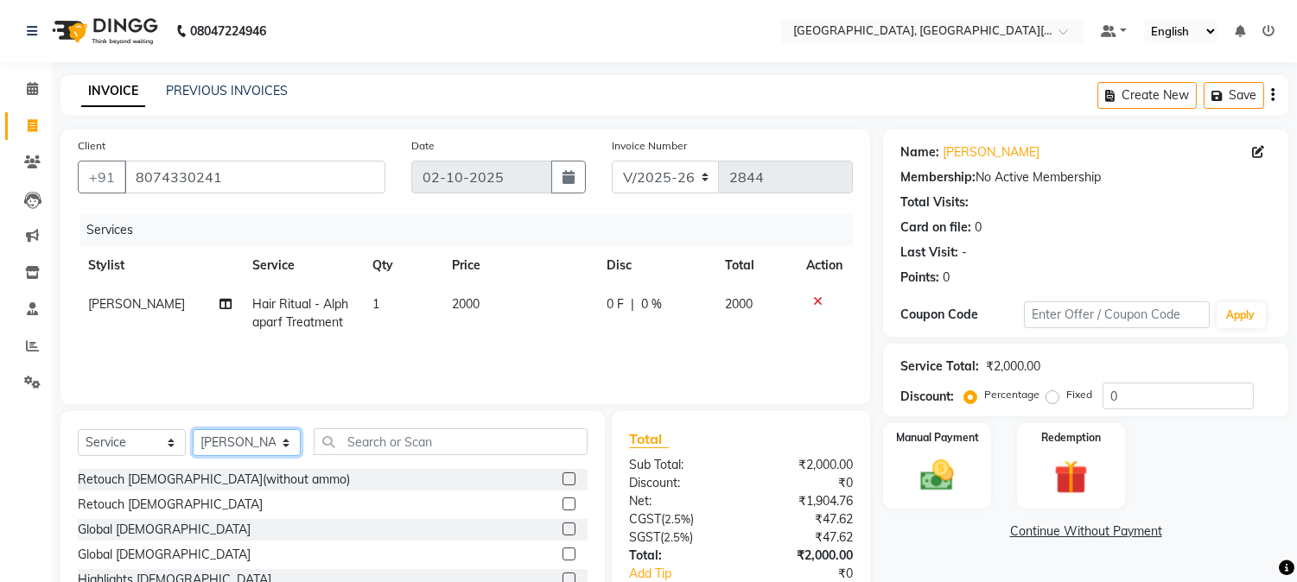
click at [268, 446] on select "Select Stylist [PERSON_NAME] [PERSON_NAME] GAURAV gulshan [PERSON_NAME] Manager…" at bounding box center [247, 442] width 108 height 27
select select "89451"
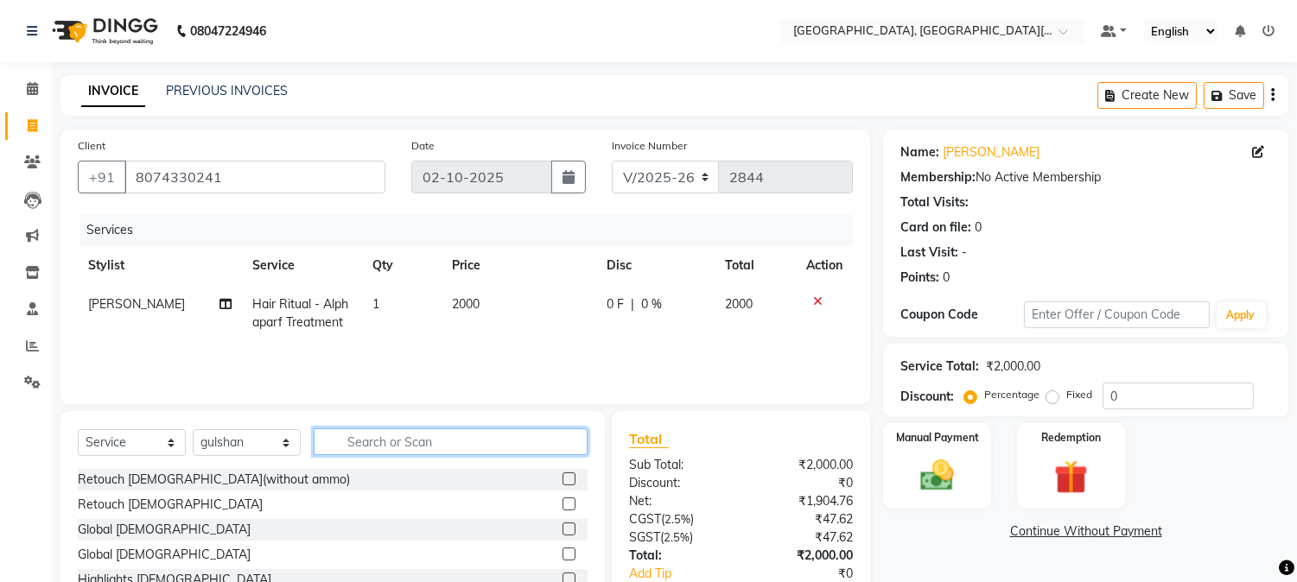
click at [382, 441] on input "text" at bounding box center [451, 442] width 274 height 27
type input "w"
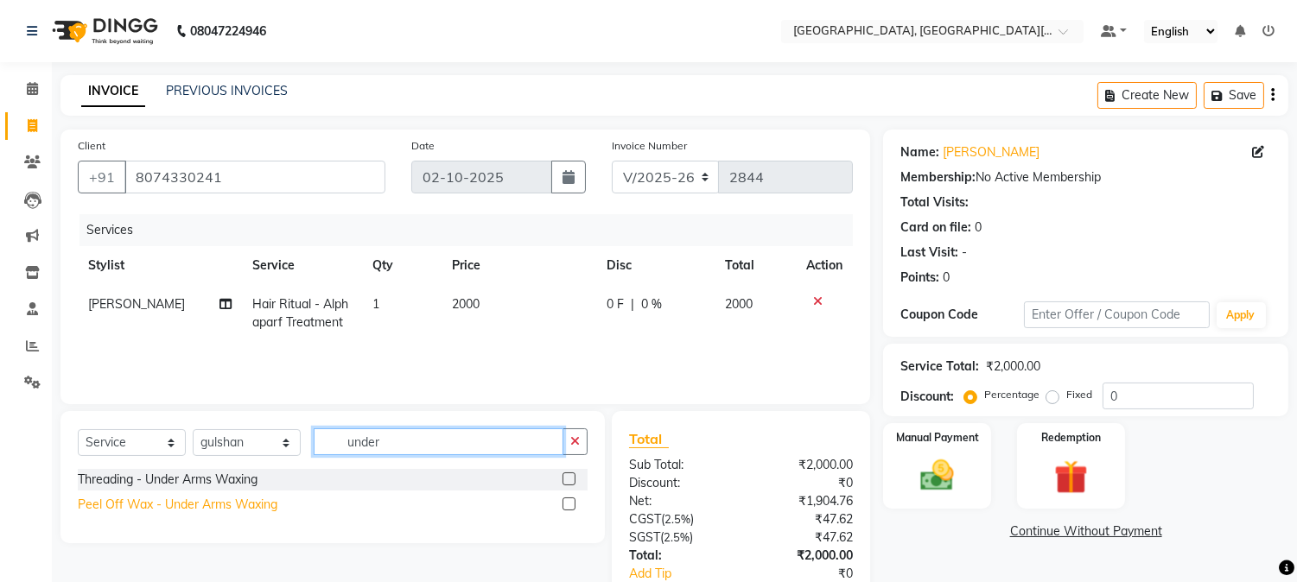
type input "under"
click at [162, 508] on div "Peel Off Wax - Under Arms Waxing" at bounding box center [178, 505] width 200 height 18
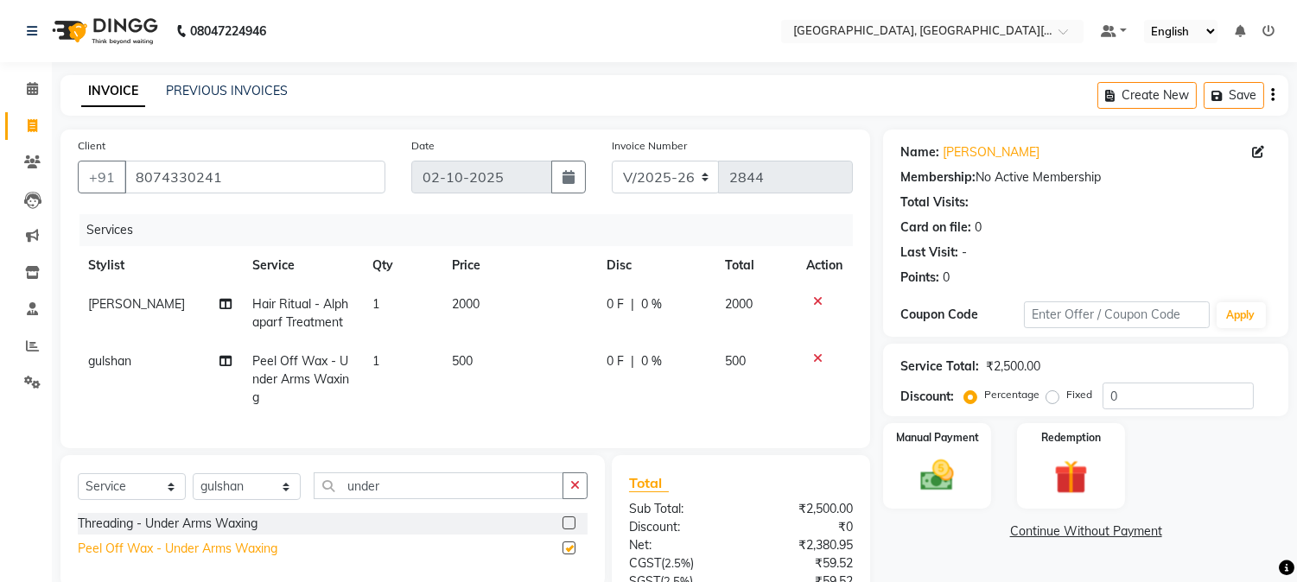
checkbox input "false"
click at [512, 367] on td "500" at bounding box center [519, 379] width 155 height 75
select select "89451"
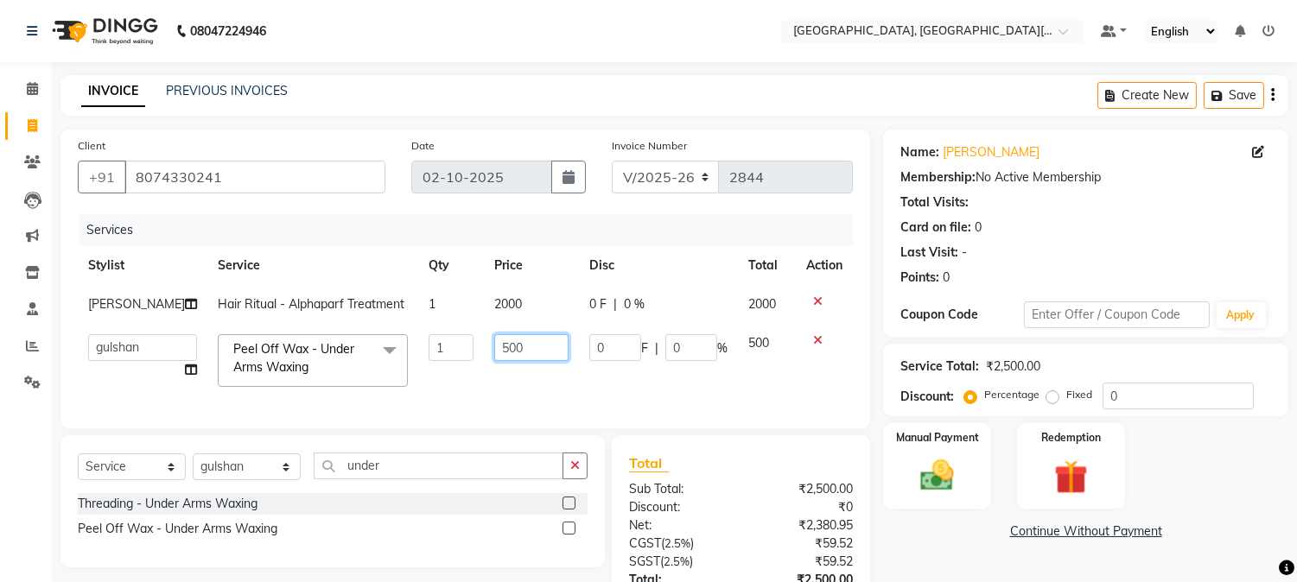
click at [510, 340] on input "500" at bounding box center [531, 347] width 74 height 27
type input "5"
type input "200"
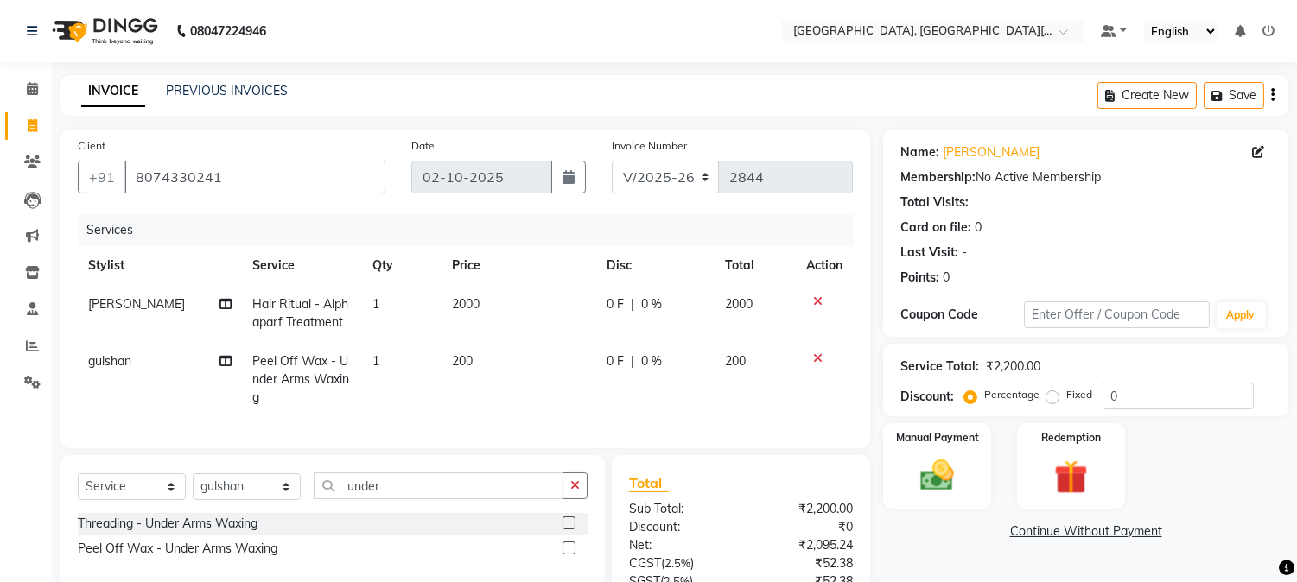
click at [473, 385] on td "200" at bounding box center [519, 379] width 155 height 75
select select "89451"
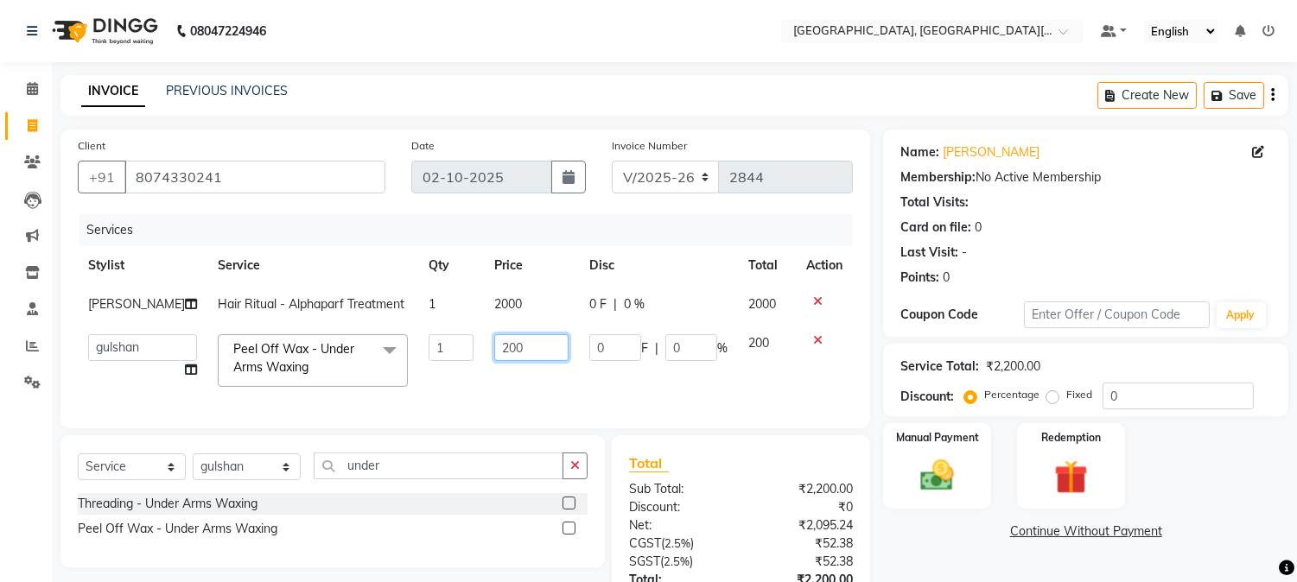
click at [537, 339] on input "200" at bounding box center [531, 347] width 74 height 27
type input "2"
type input "400"
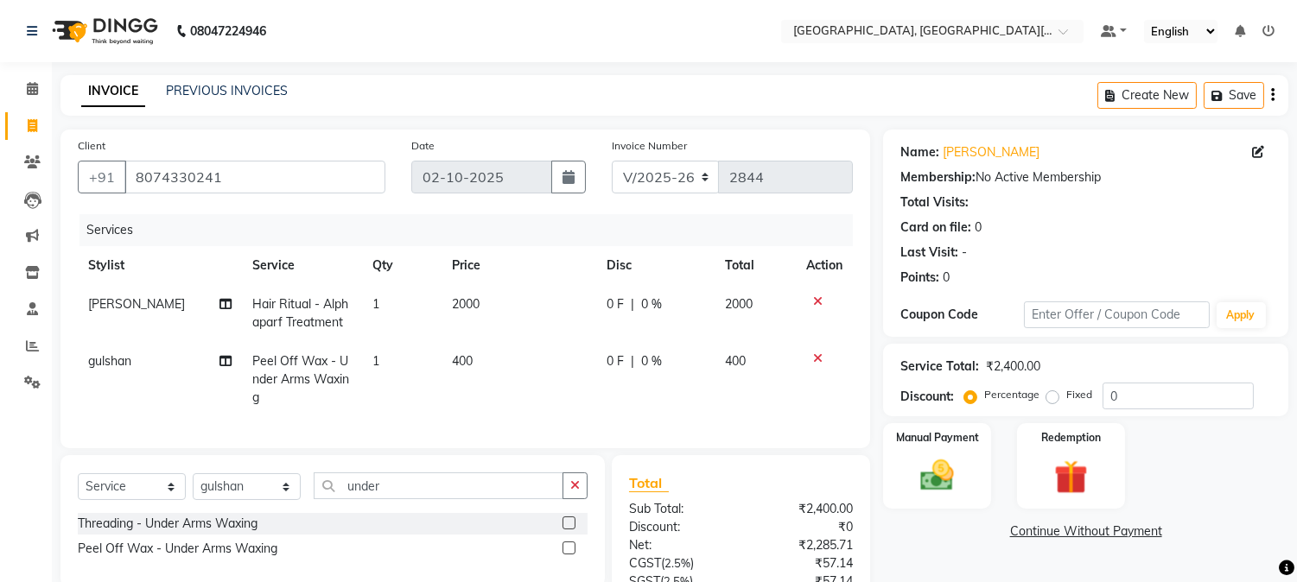
click at [576, 399] on div "Services Stylist Service Qty Price Disc Total Action [PERSON_NAME] Hair Ritual …" at bounding box center [465, 322] width 775 height 217
click at [942, 478] on img at bounding box center [937, 476] width 57 height 41
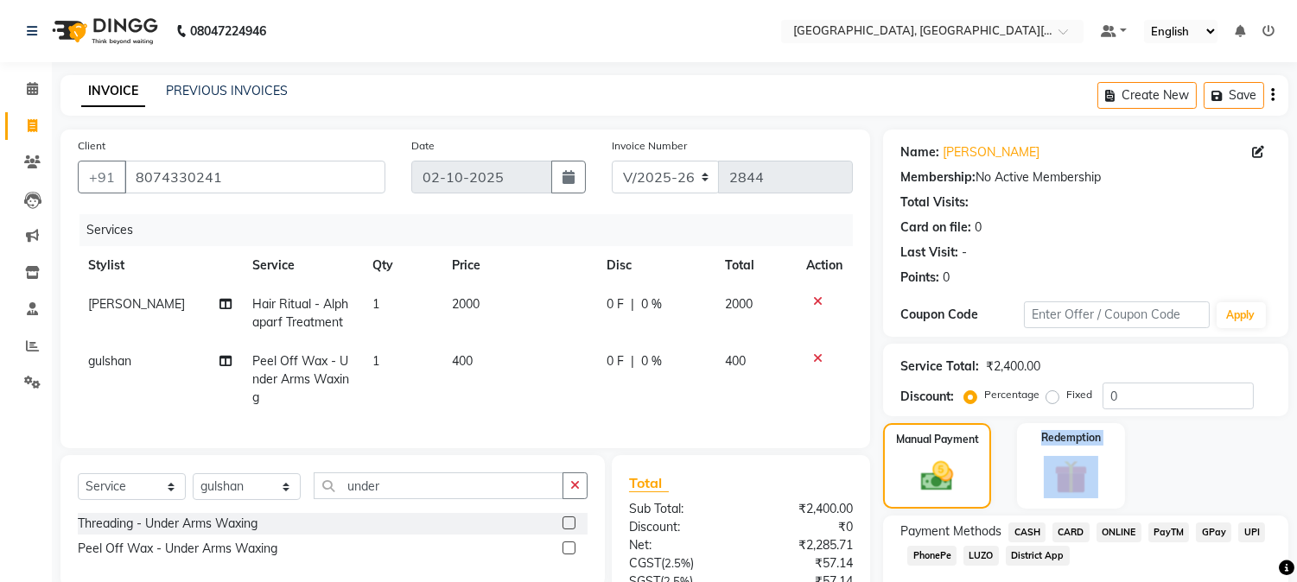
drag, startPoint x: 1284, startPoint y: 495, endPoint x: 1310, endPoint y: 499, distance: 26.2
click at [1297, 499] on html "08047224946 Select Location × [GEOGRAPHIC_DATA], [GEOGRAPHIC_DATA][PERSON_NAME]…" at bounding box center [648, 291] width 1297 height 582
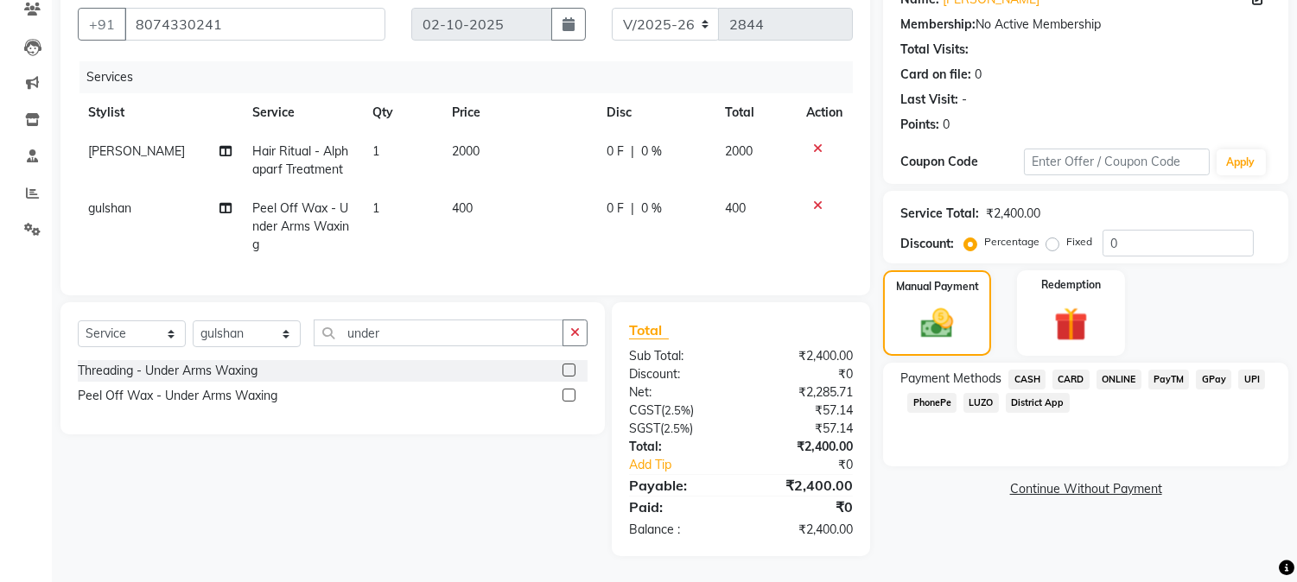
click at [1032, 370] on span "CASH" at bounding box center [1026, 380] width 37 height 20
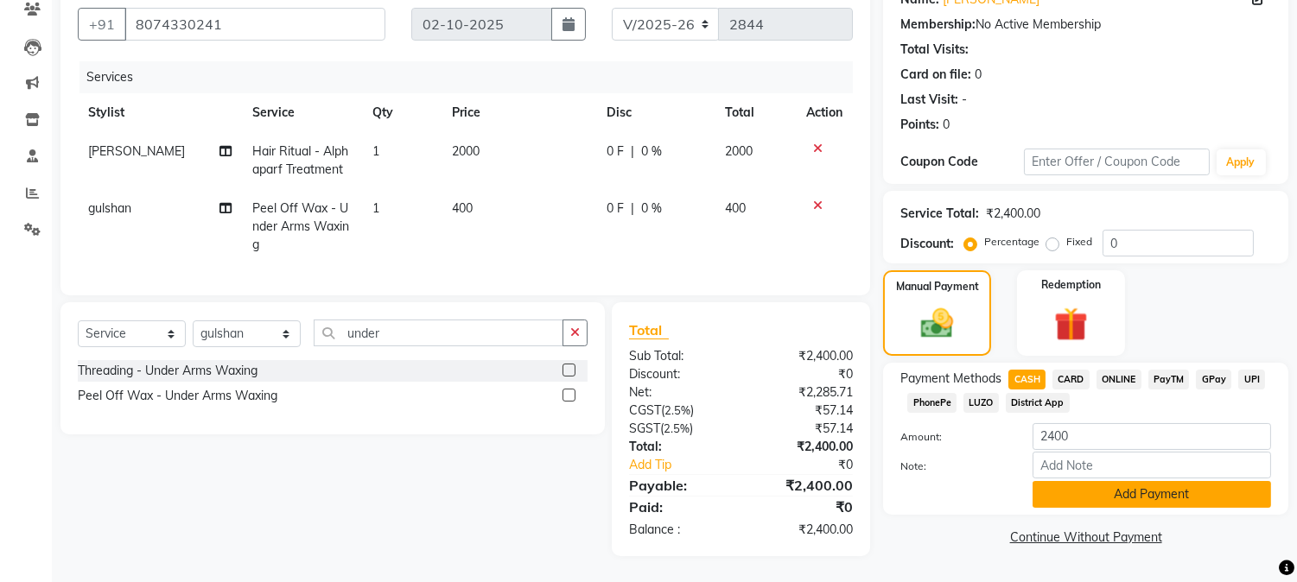
click at [1093, 481] on button "Add Payment" at bounding box center [1152, 494] width 238 height 27
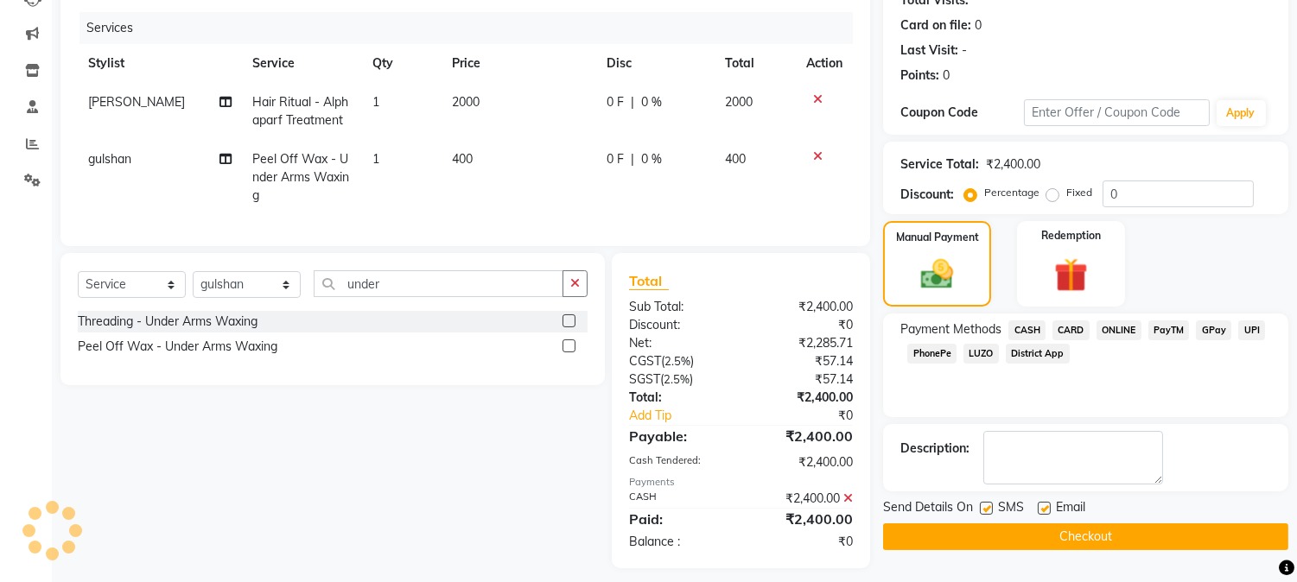
scroll to position [228, 0]
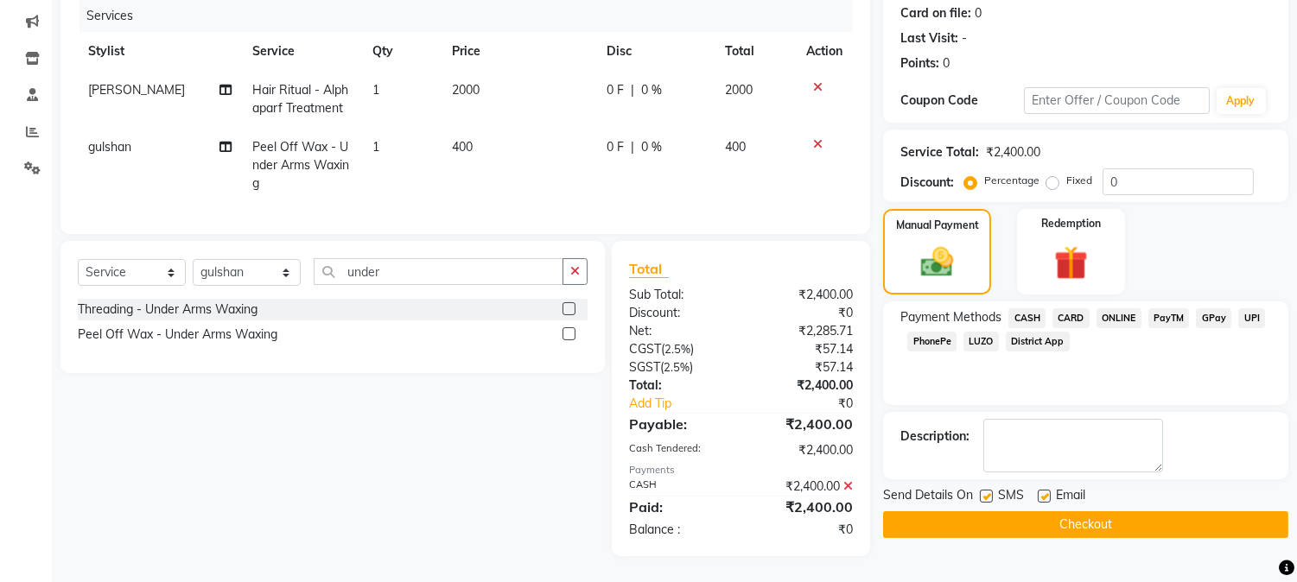
click at [1133, 512] on button "Checkout" at bounding box center [1085, 525] width 405 height 27
